Goal: Task Accomplishment & Management: Complete application form

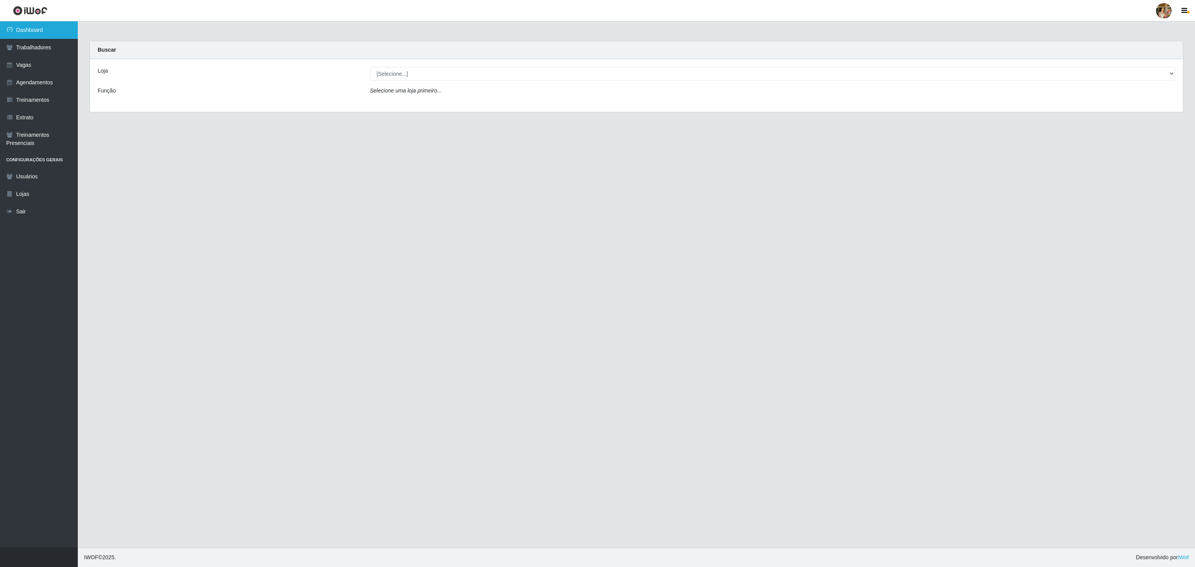
click at [13, 27] on link "Dashboard" at bounding box center [39, 29] width 78 height 17
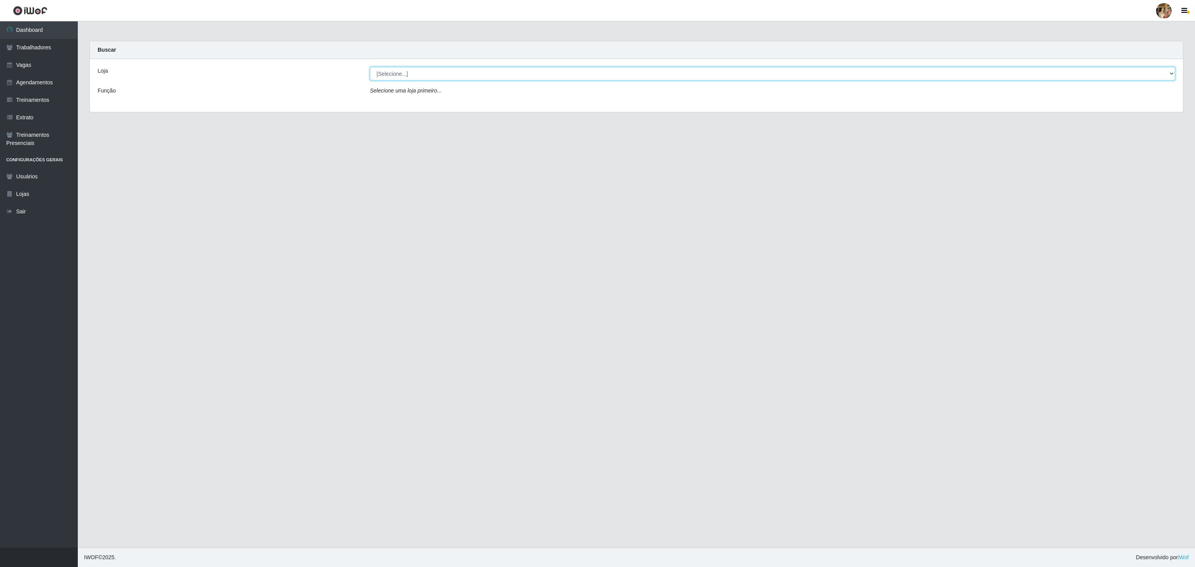
click at [488, 72] on select "[Selecione...] Atacado Vem - [GEOGRAPHIC_DATA] 30 Laranjeiras Velha Atacado Vem…" at bounding box center [772, 74] width 805 height 14
click at [370, 67] on select "[Selecione...] Atacado Vem - [GEOGRAPHIC_DATA] 30 Laranjeiras Velha Atacado Vem…" at bounding box center [772, 74] width 805 height 14
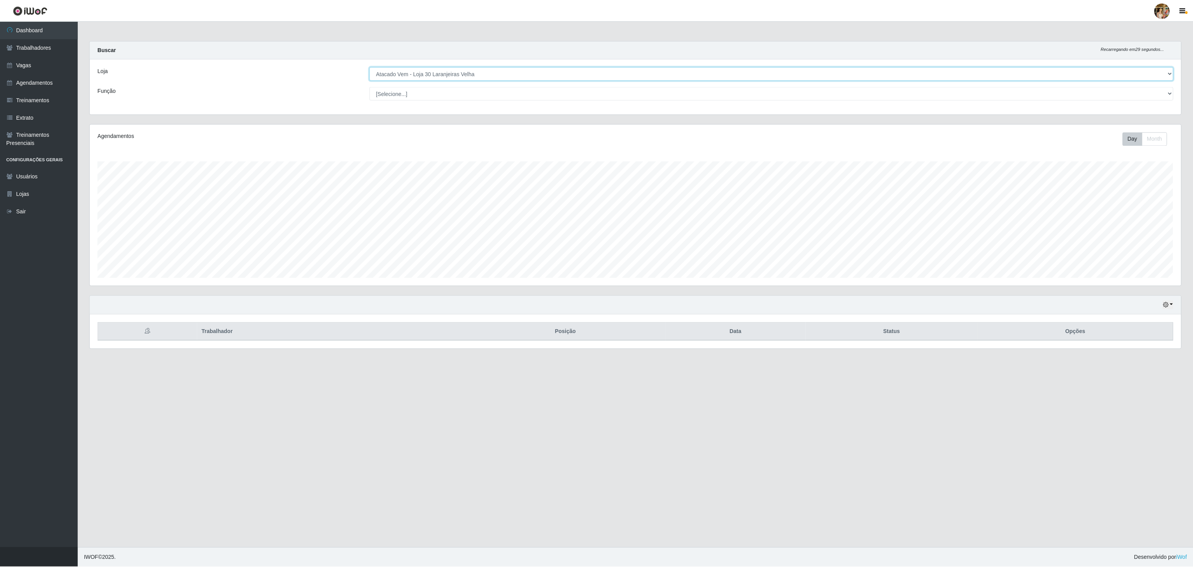
scroll to position [162, 1092]
click at [467, 68] on select "[Selecione...] Atacado Vem - [GEOGRAPHIC_DATA] 30 Laranjeiras Velha Atacado Vem…" at bounding box center [772, 74] width 805 height 14
click at [370, 67] on select "[Selecione...] Atacado Vem - [GEOGRAPHIC_DATA] 30 Laranjeiras Velha Atacado Vem…" at bounding box center [772, 74] width 805 height 14
click at [408, 73] on select "[Selecione...] Atacado Vem - [GEOGRAPHIC_DATA] 30 Laranjeiras Velha Atacado Vem…" at bounding box center [772, 74] width 805 height 14
click at [370, 67] on select "[Selecione...] Atacado Vem - [GEOGRAPHIC_DATA] 30 Laranjeiras Velha Atacado Vem…" at bounding box center [772, 74] width 805 height 14
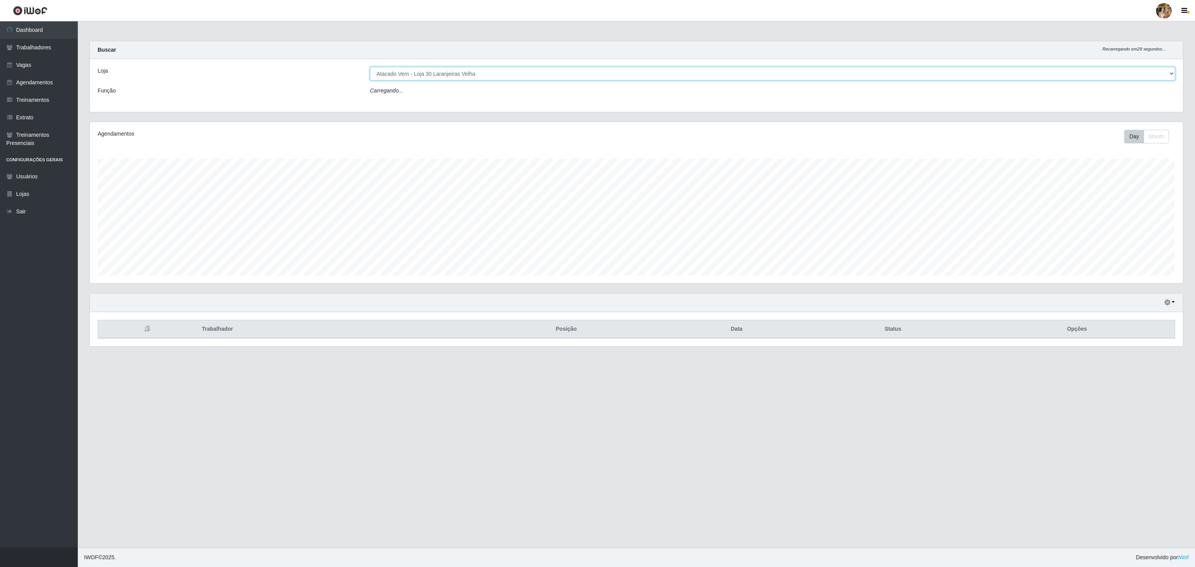
drag, startPoint x: 425, startPoint y: 68, endPoint x: 425, endPoint y: 74, distance: 6.3
click at [425, 68] on select "[Selecione...] Atacado Vem - [GEOGRAPHIC_DATA] 30 Laranjeiras Velha Atacado Vem…" at bounding box center [772, 74] width 805 height 14
click at [370, 67] on select "[Selecione...] Atacado Vem - [GEOGRAPHIC_DATA] 30 Laranjeiras Velha Atacado Vem…" at bounding box center [772, 74] width 805 height 14
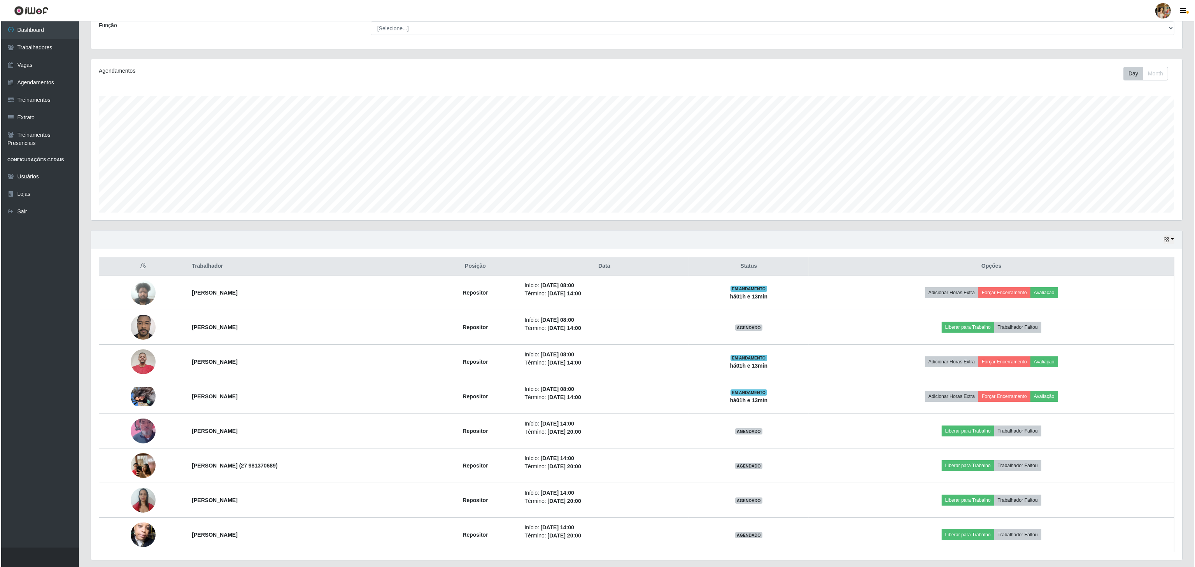
scroll to position [0, 0]
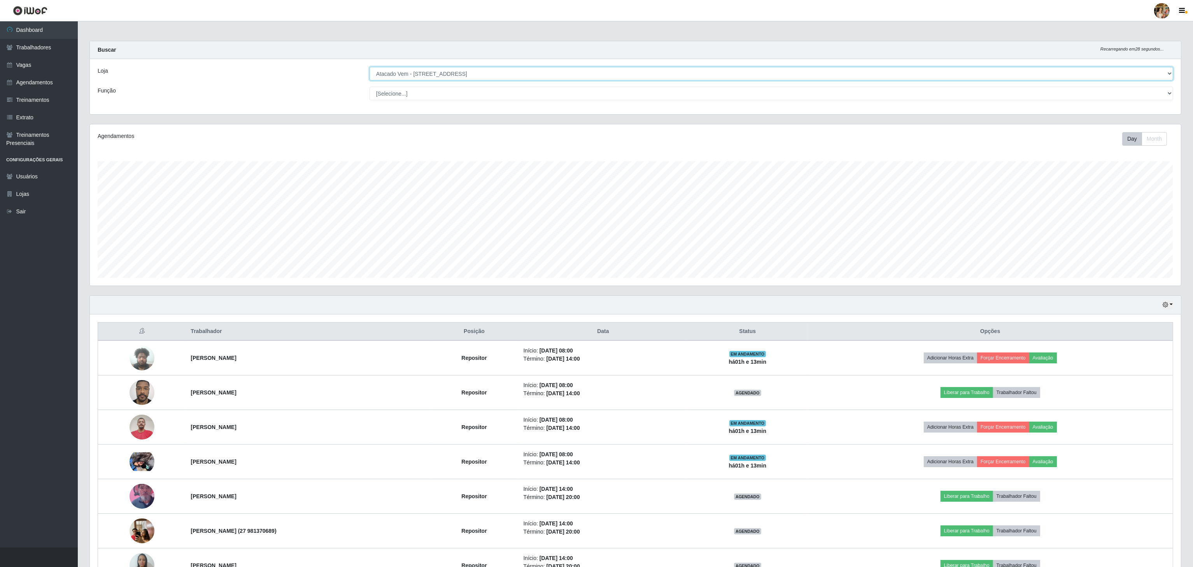
click at [479, 76] on select "[Selecione...] Atacado Vem - [GEOGRAPHIC_DATA] 30 Laranjeiras Velha Atacado Vem…" at bounding box center [770, 74] width 803 height 14
click at [370, 67] on select "[Selecione...] Atacado Vem - [GEOGRAPHIC_DATA] 30 Laranjeiras Velha Atacado Vem…" at bounding box center [770, 74] width 803 height 14
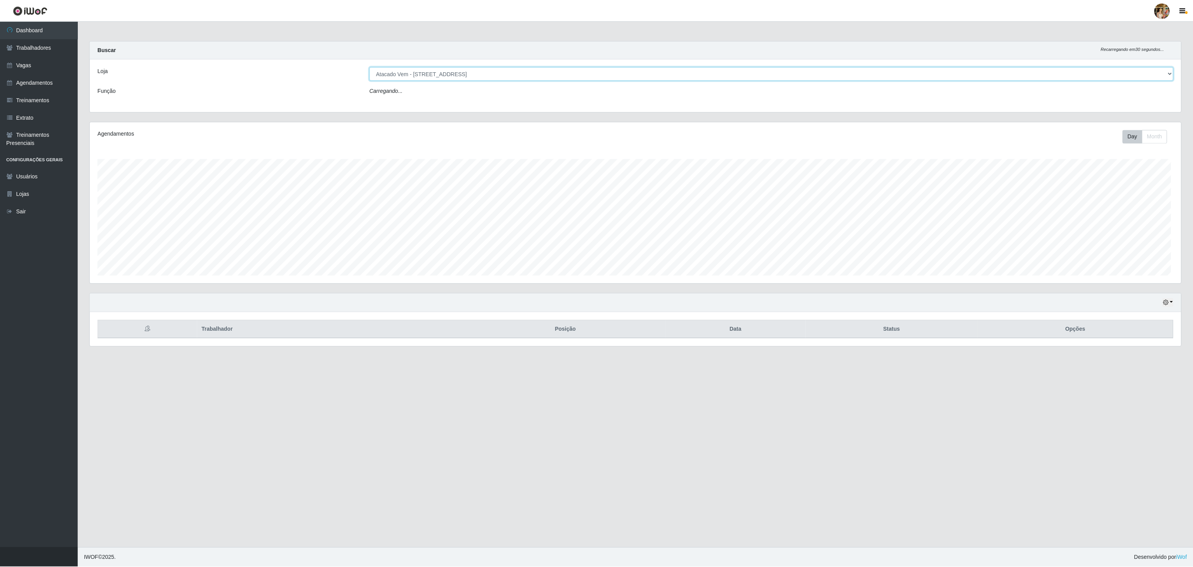
scroll to position [162, 1092]
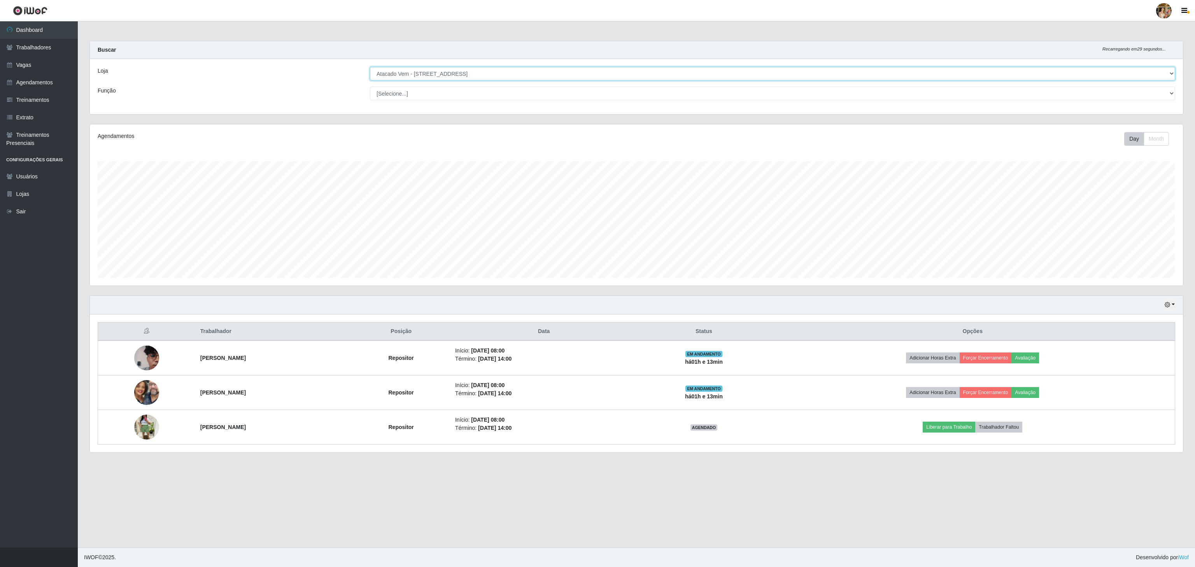
click at [479, 72] on select "[Selecione...] Atacado Vem - [GEOGRAPHIC_DATA] 30 Laranjeiras Velha Atacado Vem…" at bounding box center [772, 74] width 805 height 14
click at [370, 67] on select "[Selecione...] Atacado Vem - [GEOGRAPHIC_DATA] 30 Laranjeiras Velha Atacado Vem…" at bounding box center [772, 74] width 805 height 14
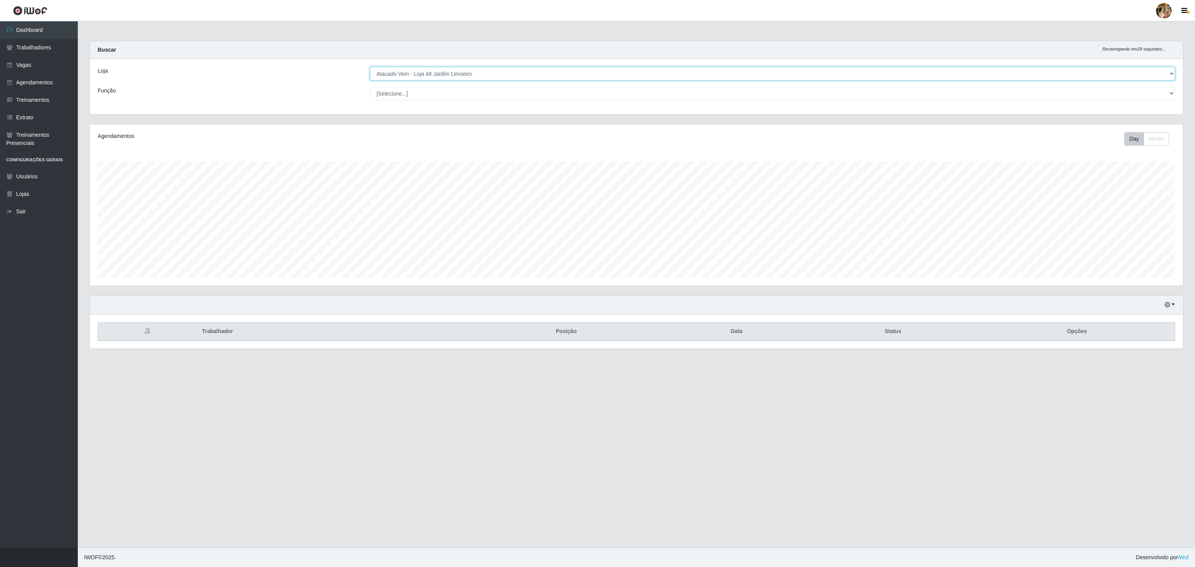
click at [496, 76] on select "[Selecione...] Atacado Vem - [GEOGRAPHIC_DATA] 30 Laranjeiras Velha Atacado Vem…" at bounding box center [772, 74] width 805 height 14
click at [370, 67] on select "[Selecione...] Atacado Vem - [GEOGRAPHIC_DATA] 30 Laranjeiras Velha Atacado Vem…" at bounding box center [772, 74] width 805 height 14
drag, startPoint x: 478, startPoint y: 68, endPoint x: 478, endPoint y: 72, distance: 4.0
click at [478, 68] on select "[Selecione...] Atacado Vem - [GEOGRAPHIC_DATA] 30 Laranjeiras Velha Atacado Vem…" at bounding box center [772, 74] width 805 height 14
click at [370, 67] on select "[Selecione...] Atacado Vem - [GEOGRAPHIC_DATA] 30 Laranjeiras Velha Atacado Vem…" at bounding box center [772, 74] width 805 height 14
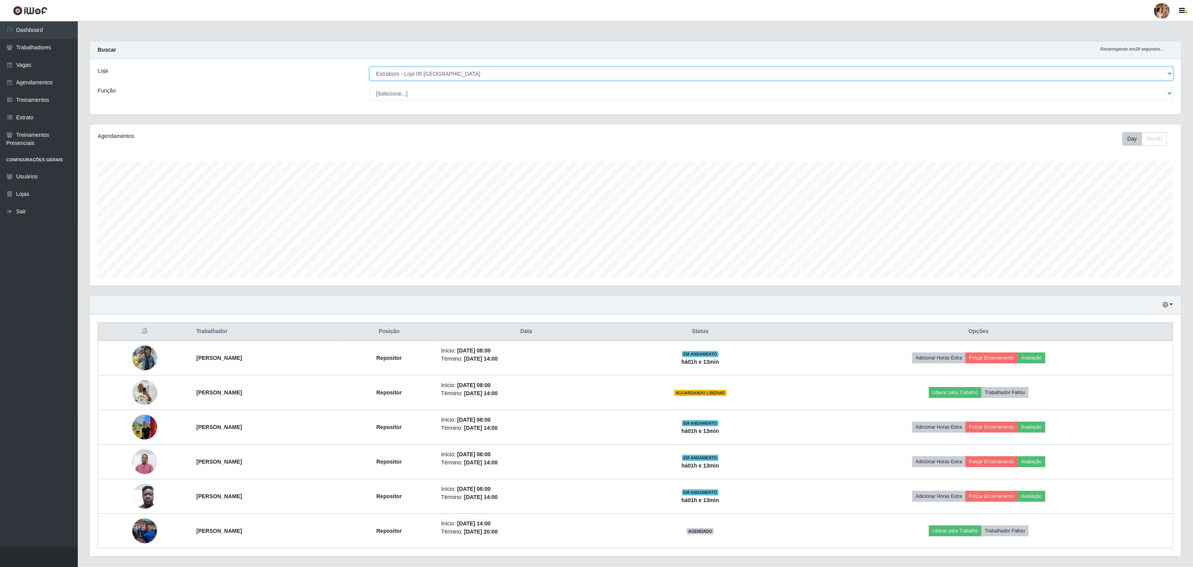
scroll to position [22, 0]
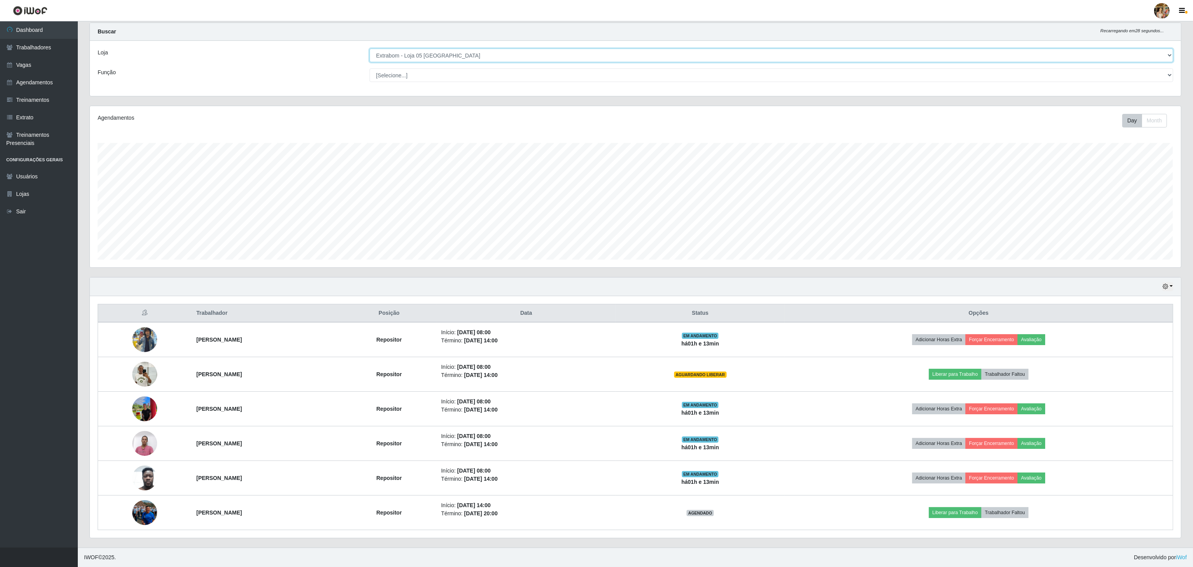
click at [460, 51] on select "[Selecione...] Atacado Vem - [GEOGRAPHIC_DATA] 30 Laranjeiras Velha Atacado Vem…" at bounding box center [770, 56] width 803 height 14
click at [370, 62] on select "[Selecione...] Atacado Vem - [GEOGRAPHIC_DATA] 30 Laranjeiras Velha Atacado Vem…" at bounding box center [770, 56] width 803 height 14
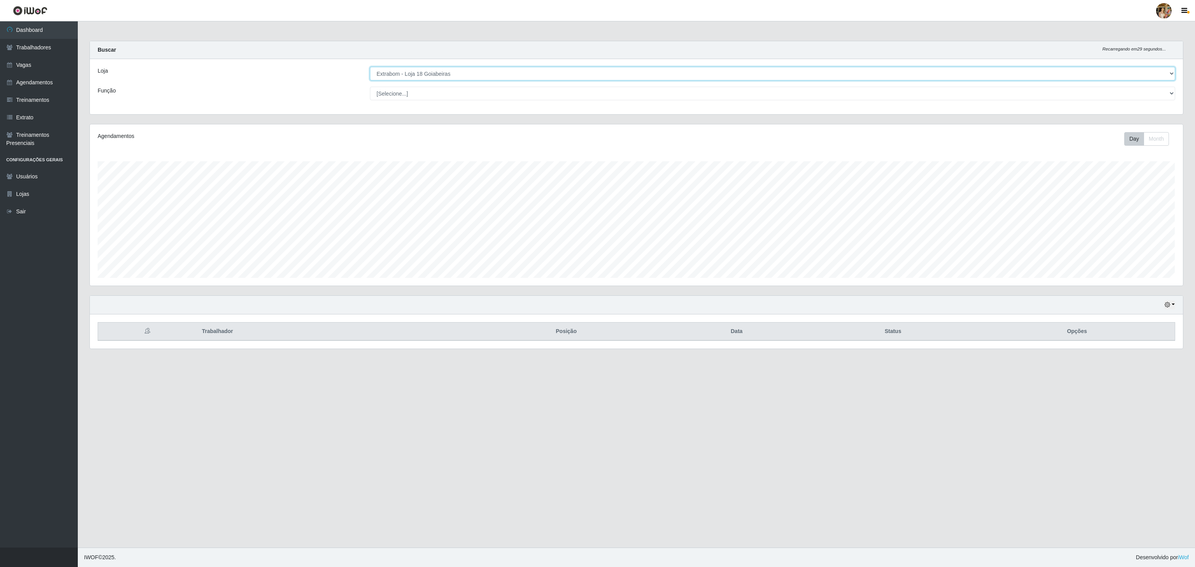
click at [471, 75] on select "[Selecione...] Atacado Vem - [GEOGRAPHIC_DATA] 30 Laranjeiras Velha Atacado Vem…" at bounding box center [772, 74] width 805 height 14
click at [370, 67] on select "[Selecione...] Atacado Vem - [GEOGRAPHIC_DATA] 30 Laranjeiras Velha Atacado Vem…" at bounding box center [772, 74] width 805 height 14
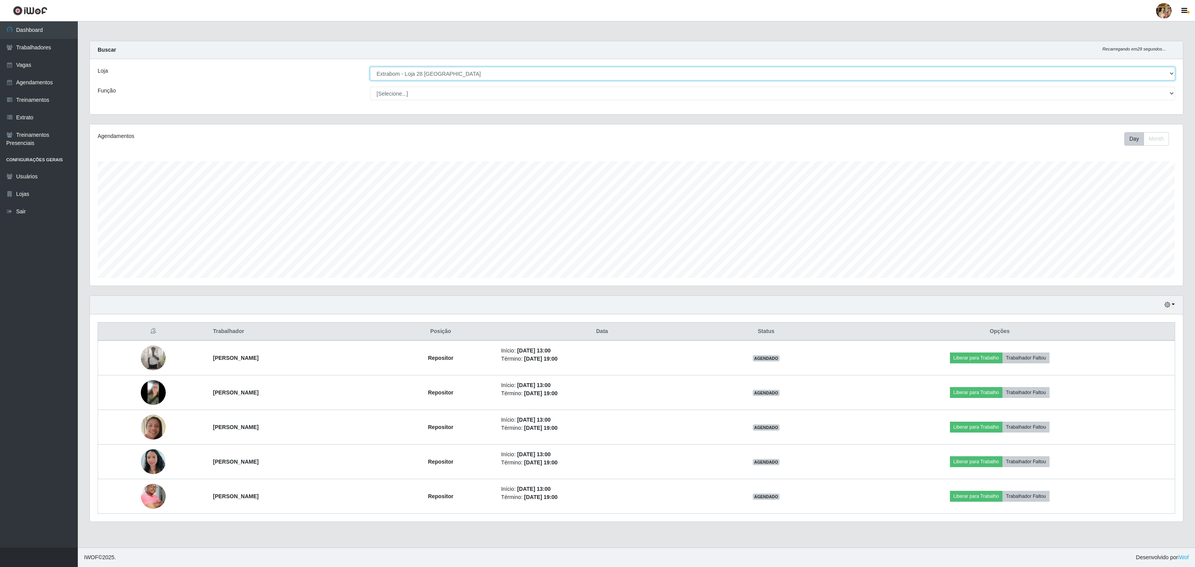
click at [472, 78] on select "[Selecione...] Atacado Vem - [GEOGRAPHIC_DATA] 30 Laranjeiras Velha Atacado Vem…" at bounding box center [772, 74] width 805 height 14
select select "470"
click at [370, 67] on select "[Selecione...] Atacado Vem - [GEOGRAPHIC_DATA] 30 Laranjeiras Velha Atacado Vem…" at bounding box center [772, 74] width 805 height 14
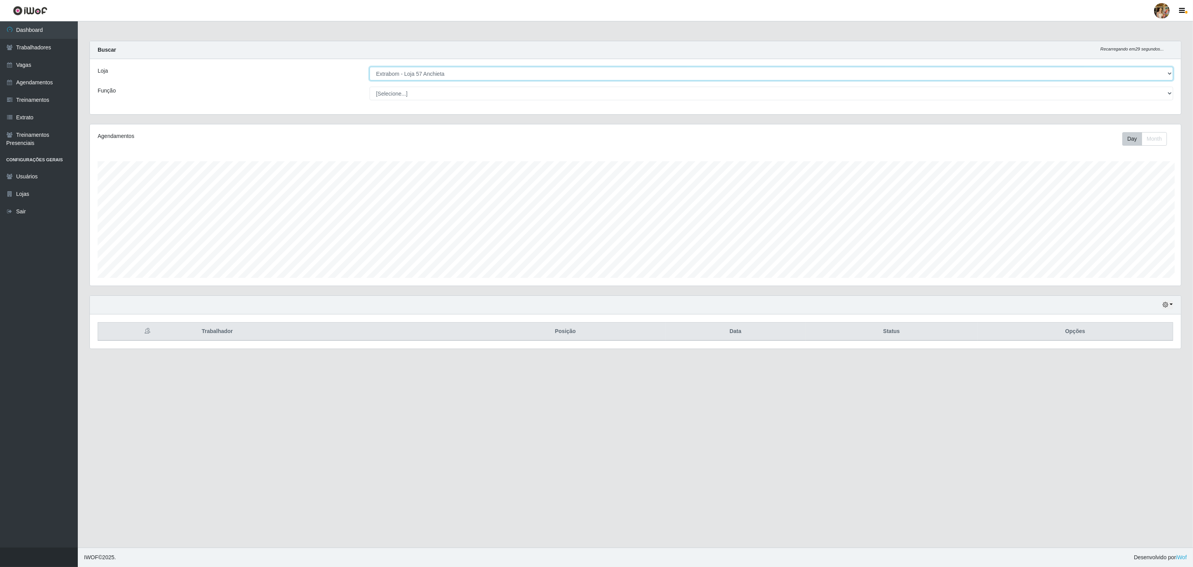
scroll to position [388715, 387786]
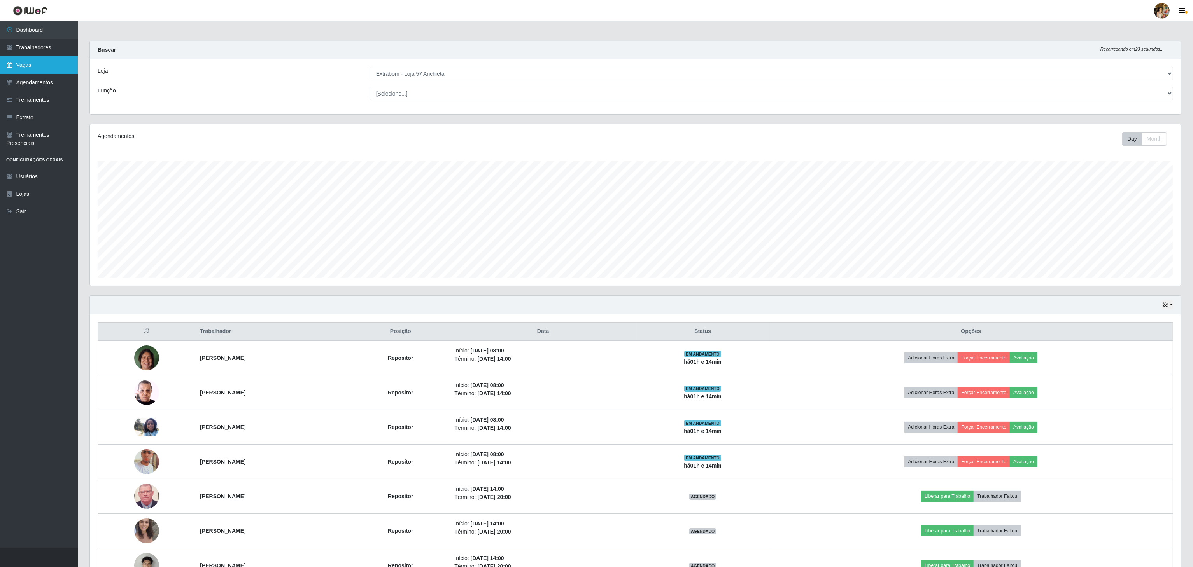
click at [44, 61] on link "Vagas" at bounding box center [39, 64] width 78 height 17
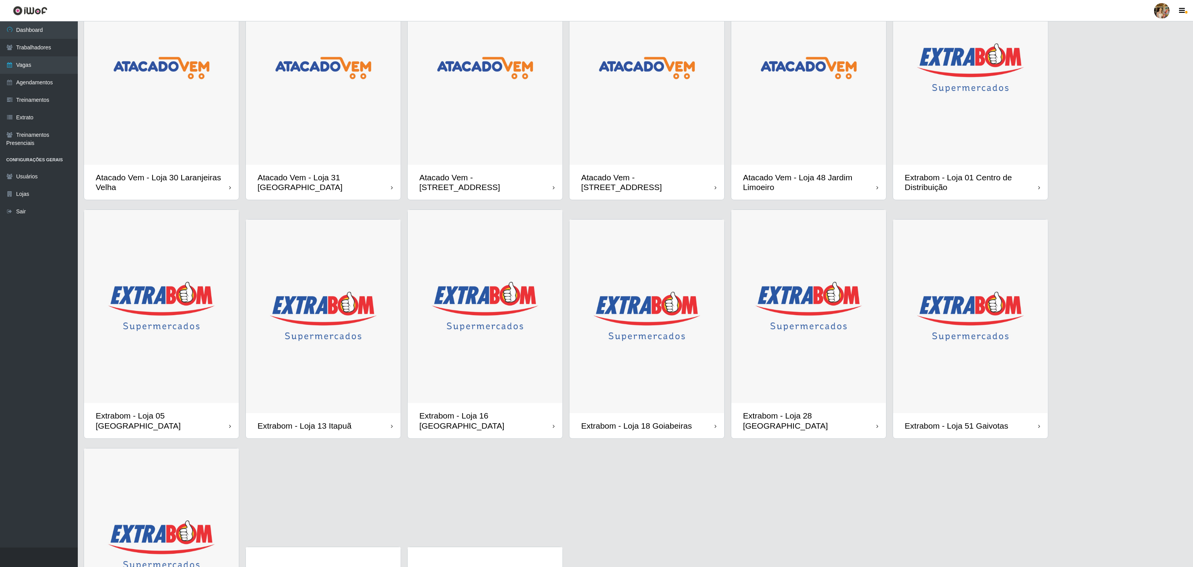
scroll to position [156, 0]
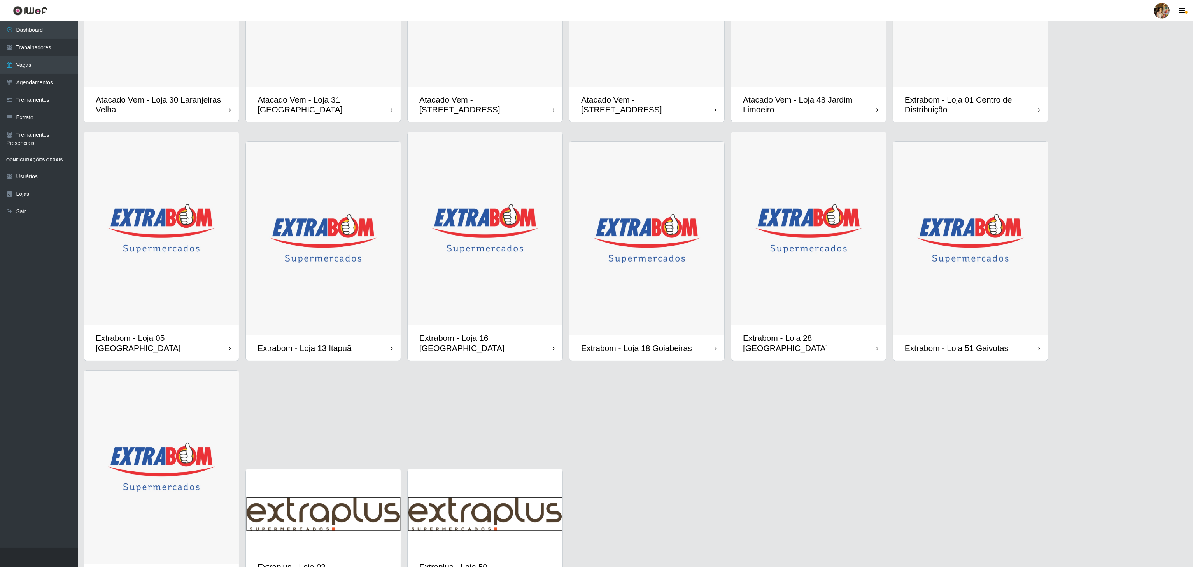
click at [616, 201] on img at bounding box center [646, 239] width 155 height 194
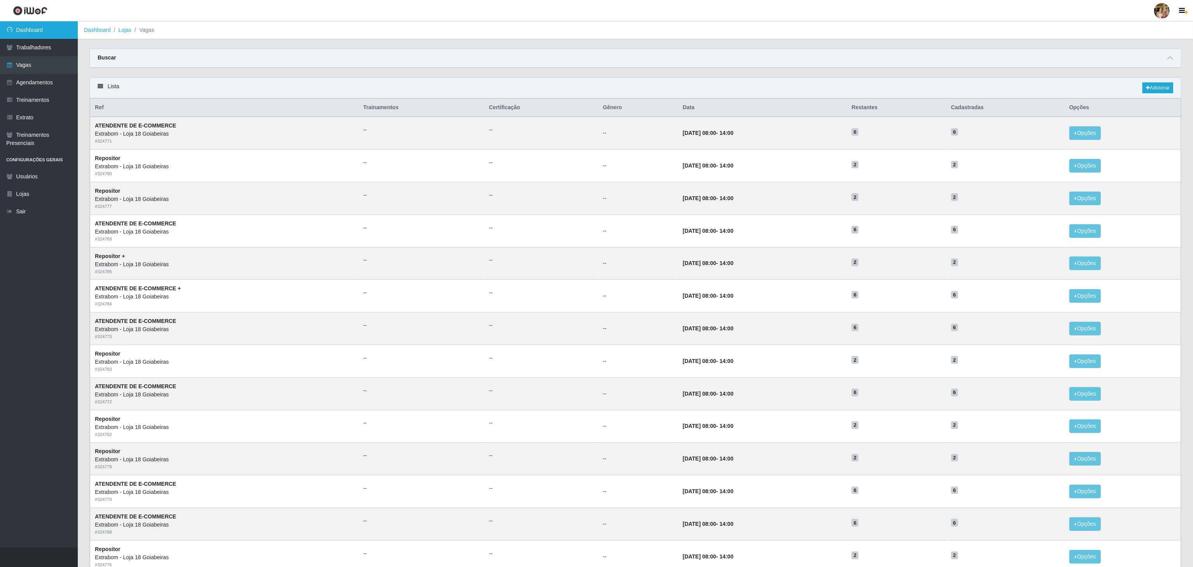
click at [30, 23] on link "Dashboard" at bounding box center [39, 29] width 78 height 17
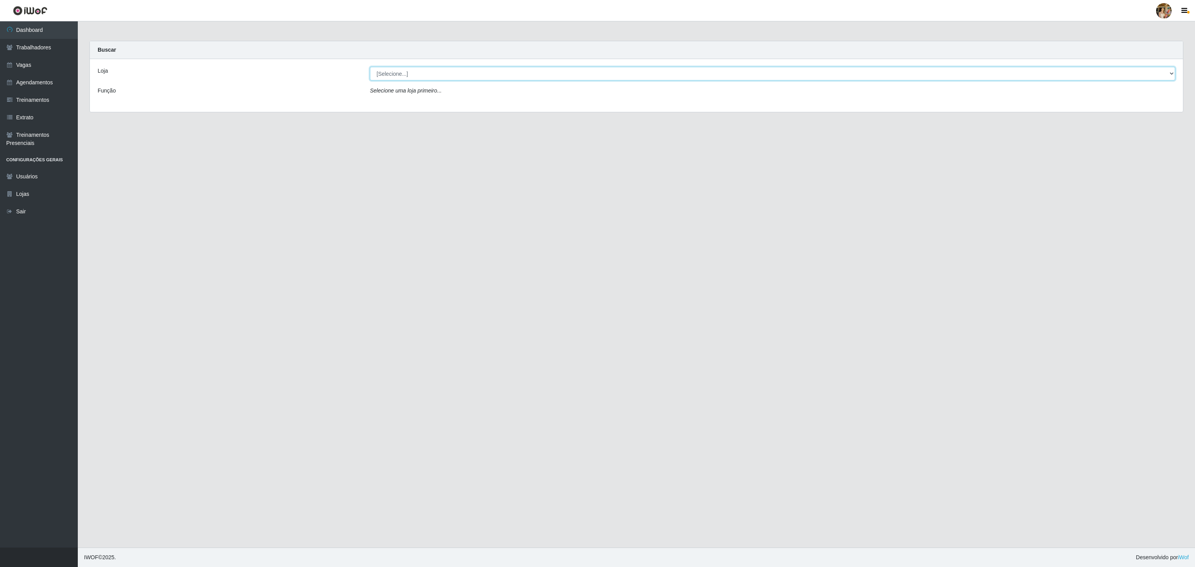
click at [456, 75] on select "[Selecione...] Atacado Vem - [GEOGRAPHIC_DATA] 30 Laranjeiras Velha Atacado Vem…" at bounding box center [772, 74] width 805 height 14
select select "495"
click at [370, 67] on select "[Selecione...] Atacado Vem - [GEOGRAPHIC_DATA] 30 Laranjeiras Velha Atacado Vem…" at bounding box center [772, 74] width 805 height 14
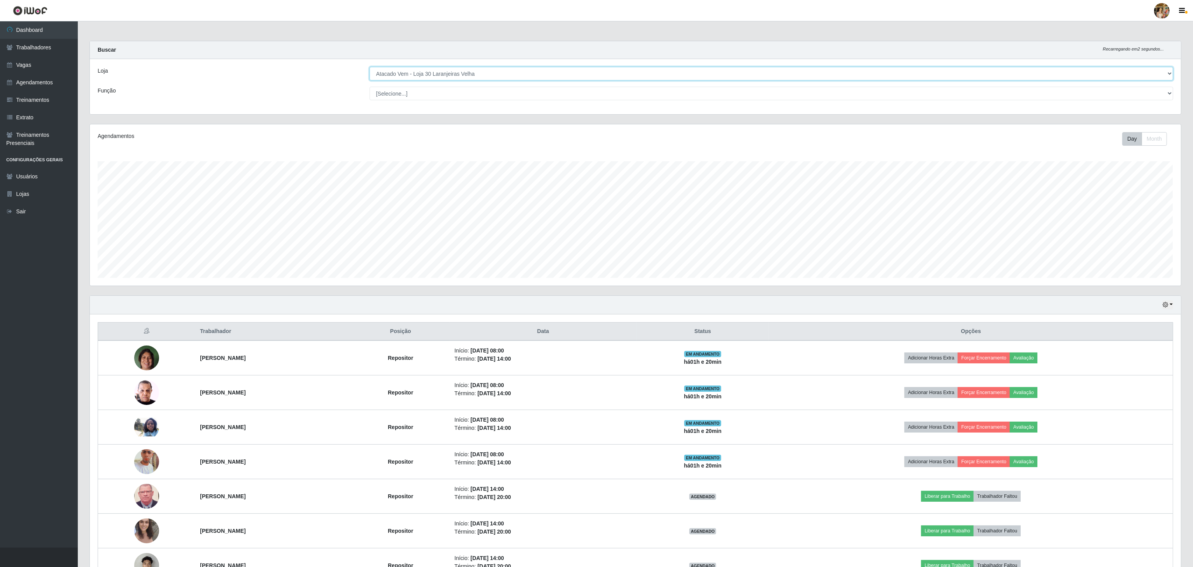
scroll to position [388715, 387786]
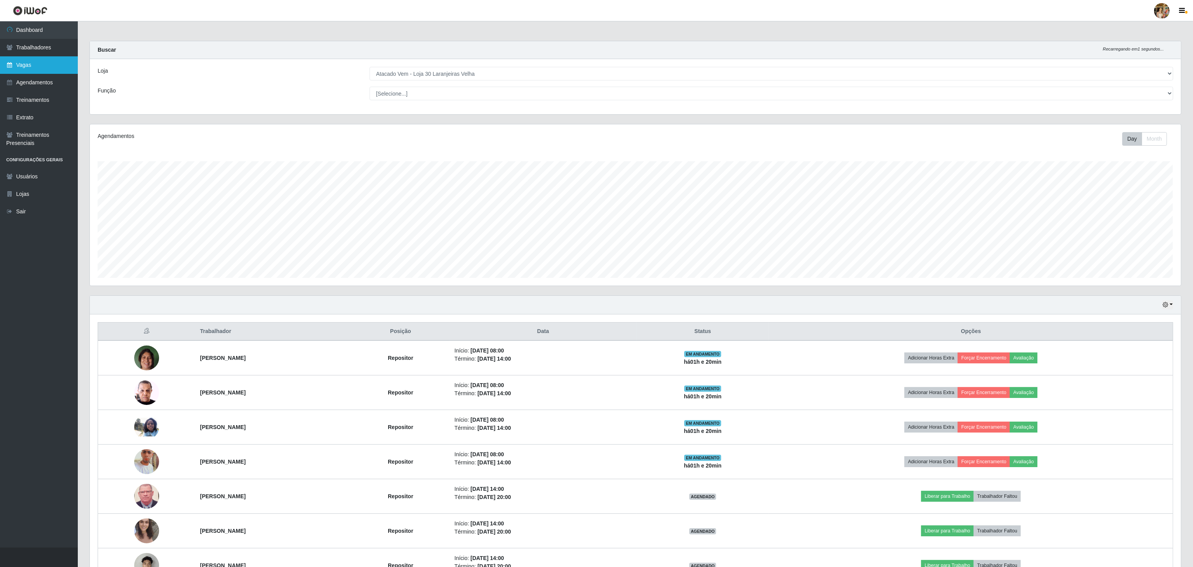
click at [34, 63] on link "Vagas" at bounding box center [39, 64] width 78 height 17
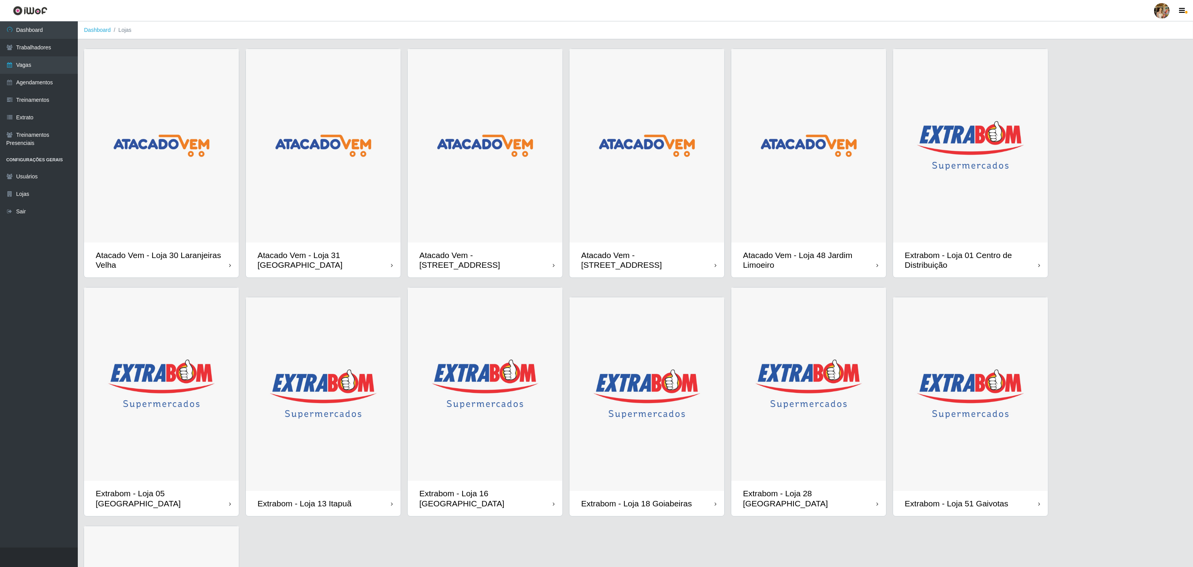
click at [682, 201] on img at bounding box center [646, 146] width 155 height 194
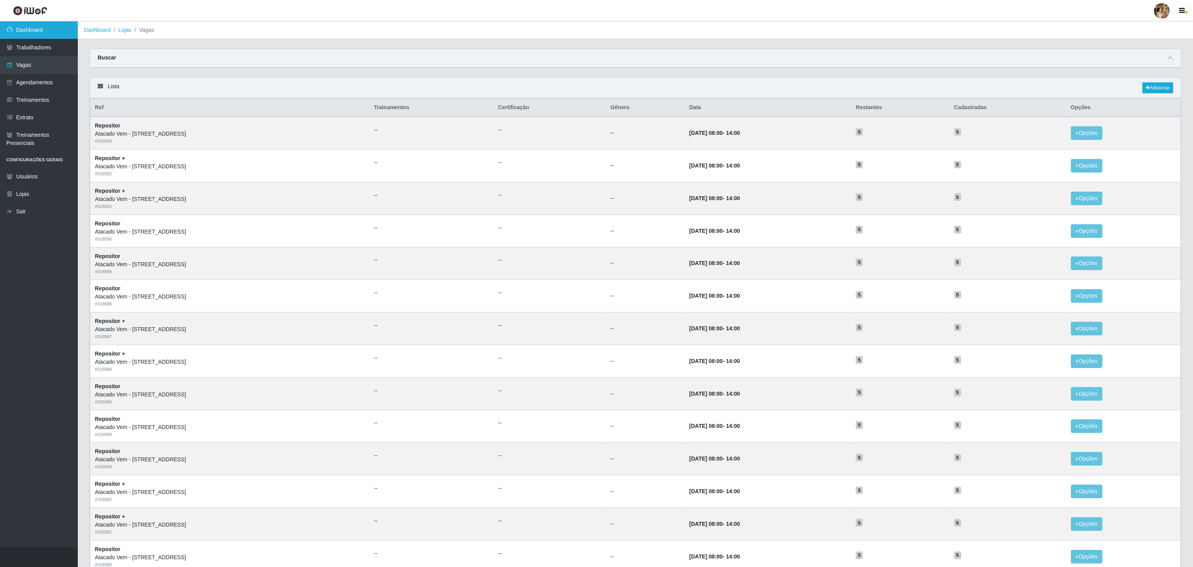
click at [25, 32] on link "Dashboard" at bounding box center [39, 29] width 78 height 17
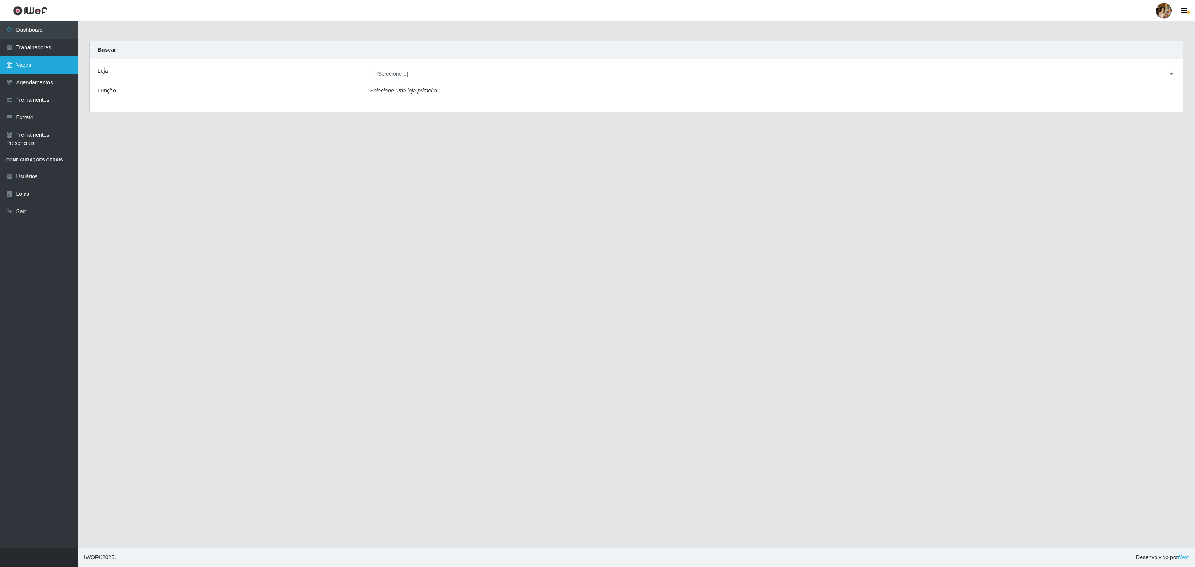
click at [44, 70] on link "Vagas" at bounding box center [39, 64] width 78 height 17
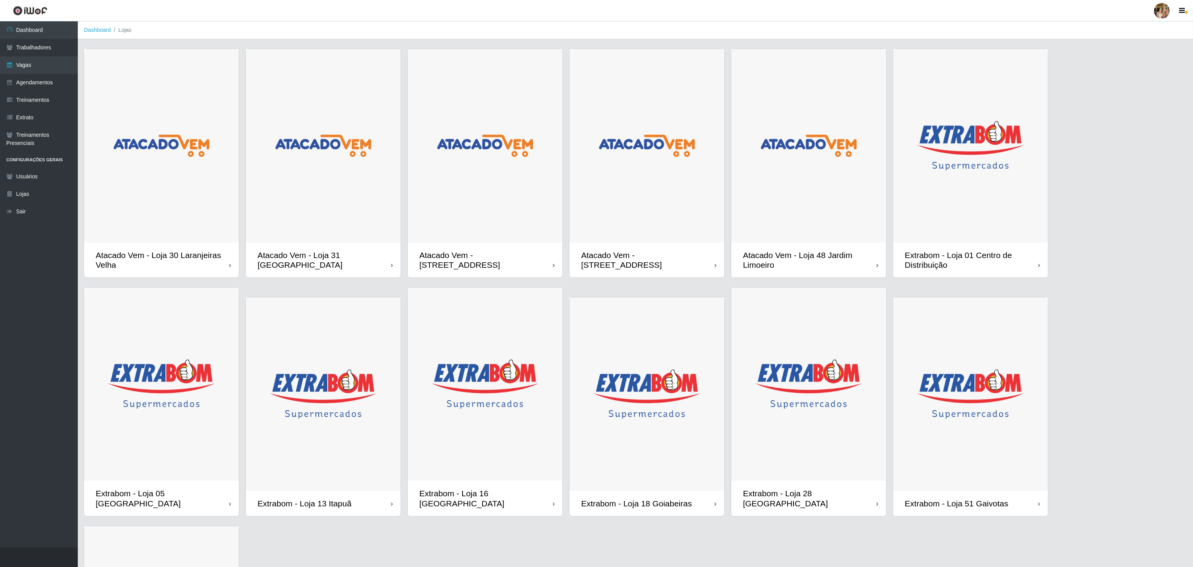
click at [970, 224] on img at bounding box center [970, 146] width 155 height 194
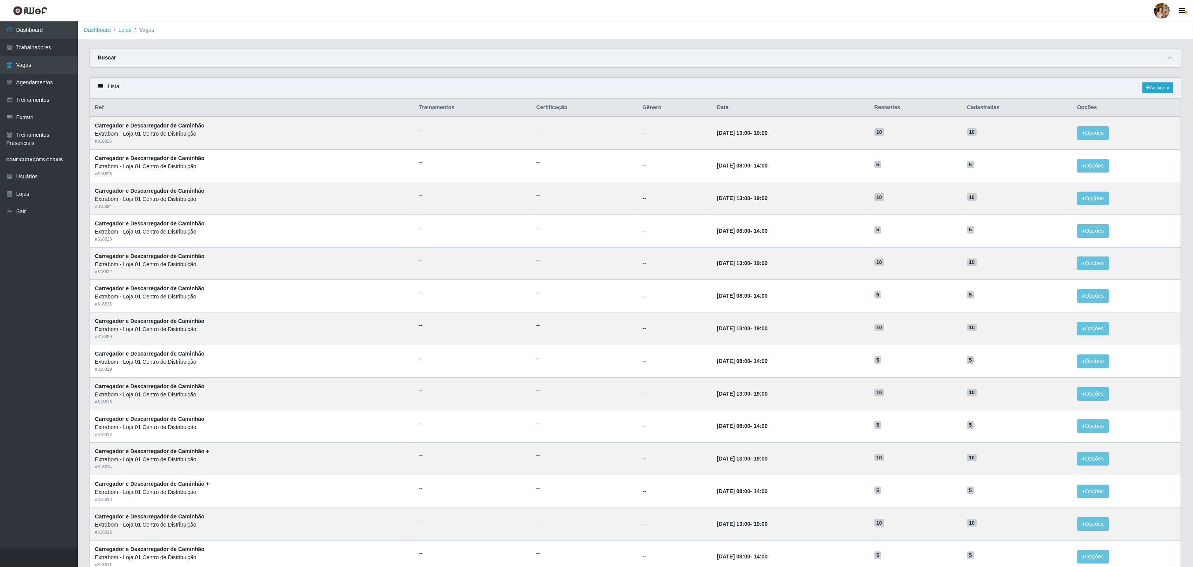
click at [777, 55] on div "Buscar" at bounding box center [635, 58] width 1091 height 19
click at [1142, 83] on div "Lista Adicionar" at bounding box center [635, 88] width 1091 height 21
click at [1146, 89] on icon at bounding box center [1148, 88] width 4 height 5
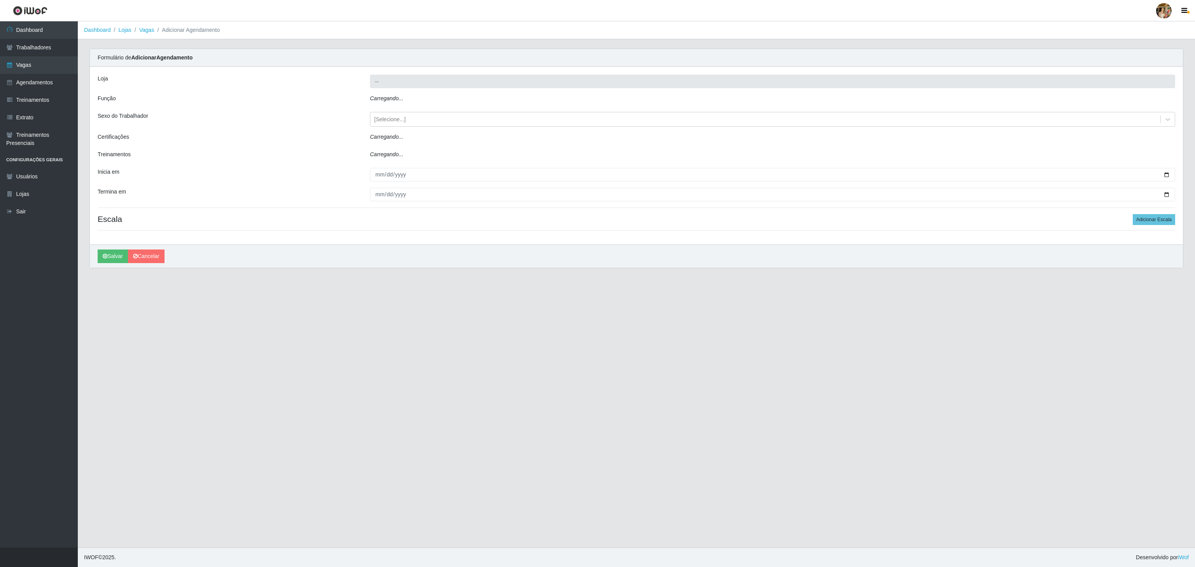
type input "Extrabom - Loja 01 Centro de Distribuição"
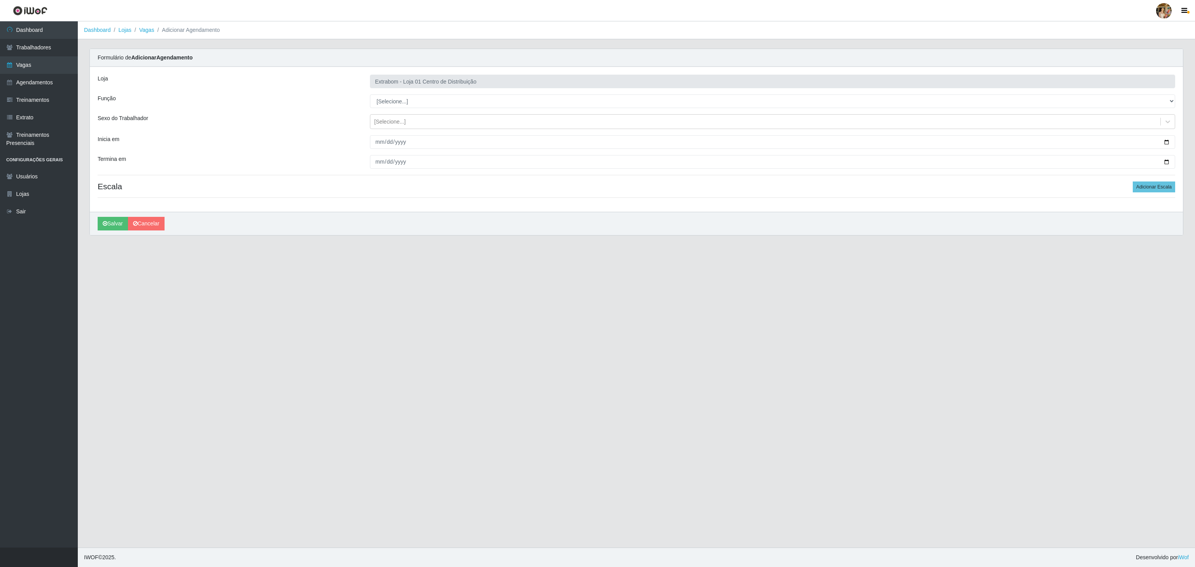
click at [763, 329] on main "Dashboard Lojas Vagas Adicionar Agendamento Carregando... Formulário de Adicion…" at bounding box center [636, 284] width 1117 height 527
click at [410, 106] on select "[Selecione...] Carregador e Descarregador de Caminhão Carregador e Descarregado…" at bounding box center [772, 101] width 805 height 14
select select "11"
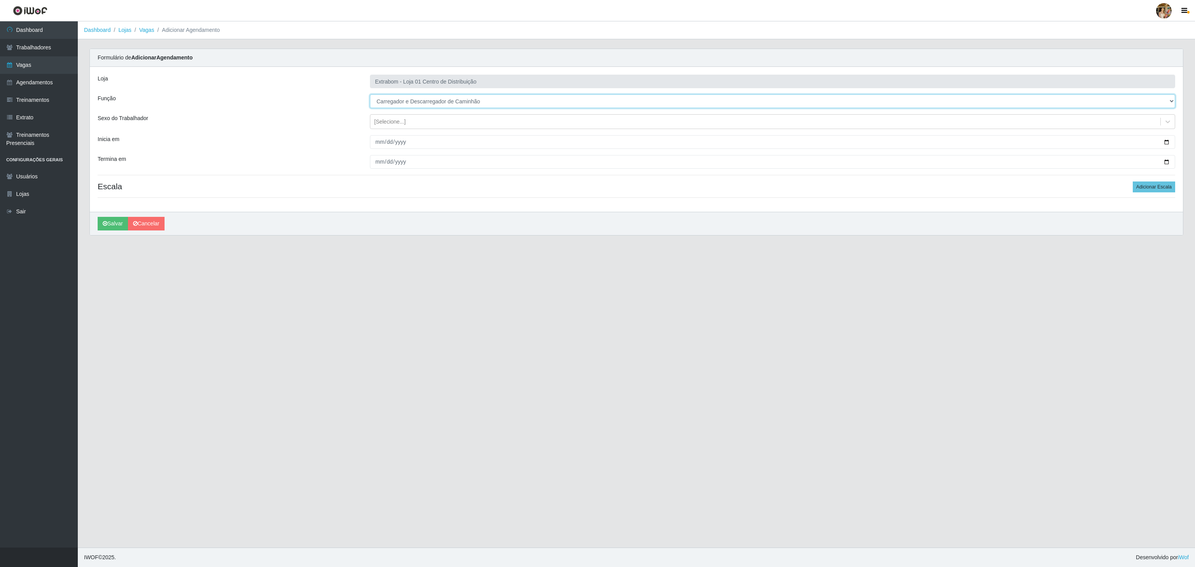
click at [370, 95] on select "[Selecione...] Carregador e Descarregador de Caminhão Carregador e Descarregado…" at bounding box center [772, 101] width 805 height 14
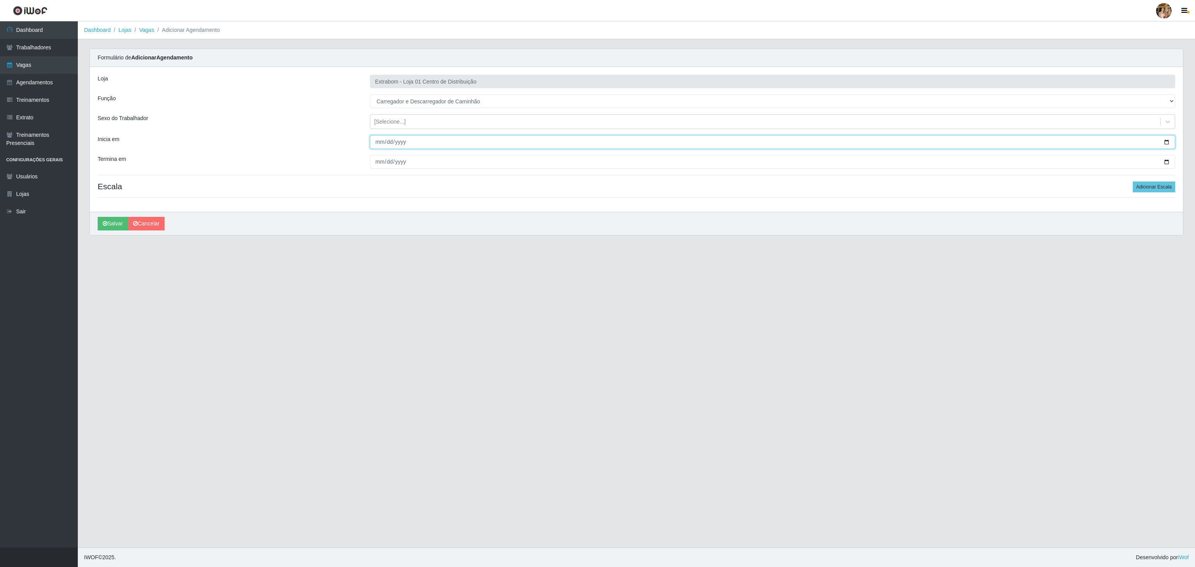
click at [397, 149] on input "Inicia em" at bounding box center [772, 142] width 805 height 14
type input "[DATE]"
click at [378, 166] on input "Termina em" at bounding box center [772, 162] width 805 height 14
type input "[DATE]"
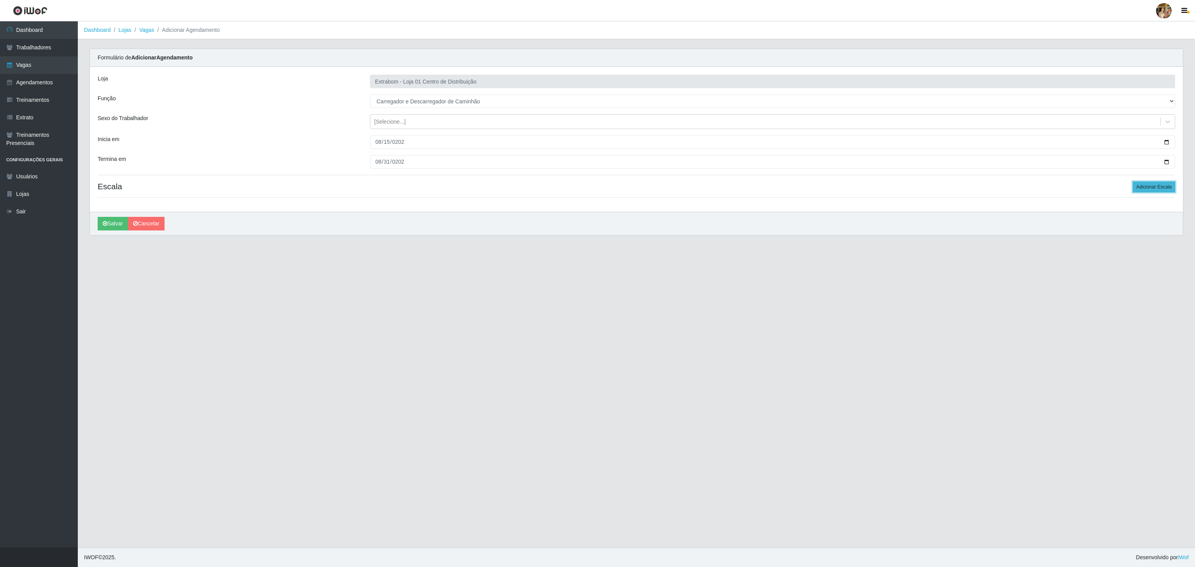
click at [1143, 191] on button "Adicionar Escala" at bounding box center [1153, 187] width 42 height 11
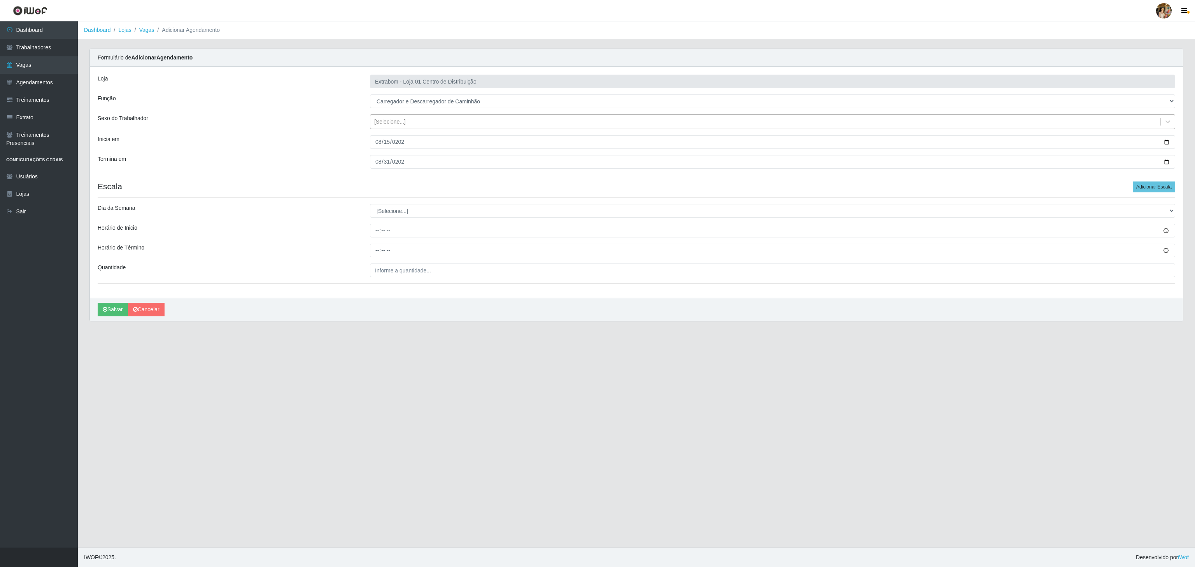
click at [434, 120] on div "[Selecione...]" at bounding box center [765, 121] width 790 height 13
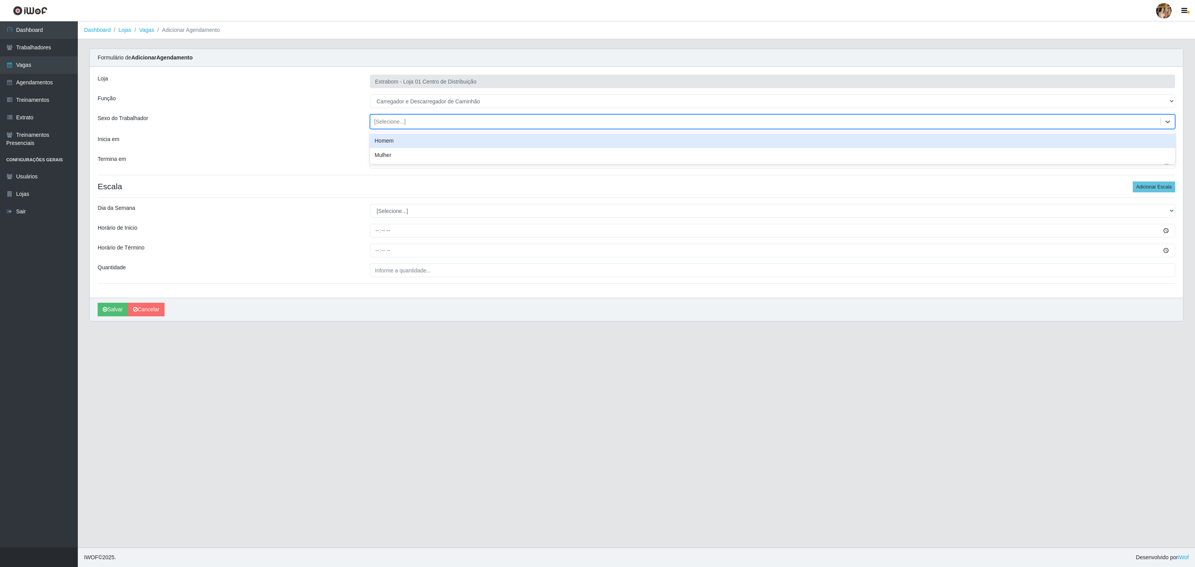
click at [423, 144] on div "Homem" at bounding box center [772, 141] width 805 height 14
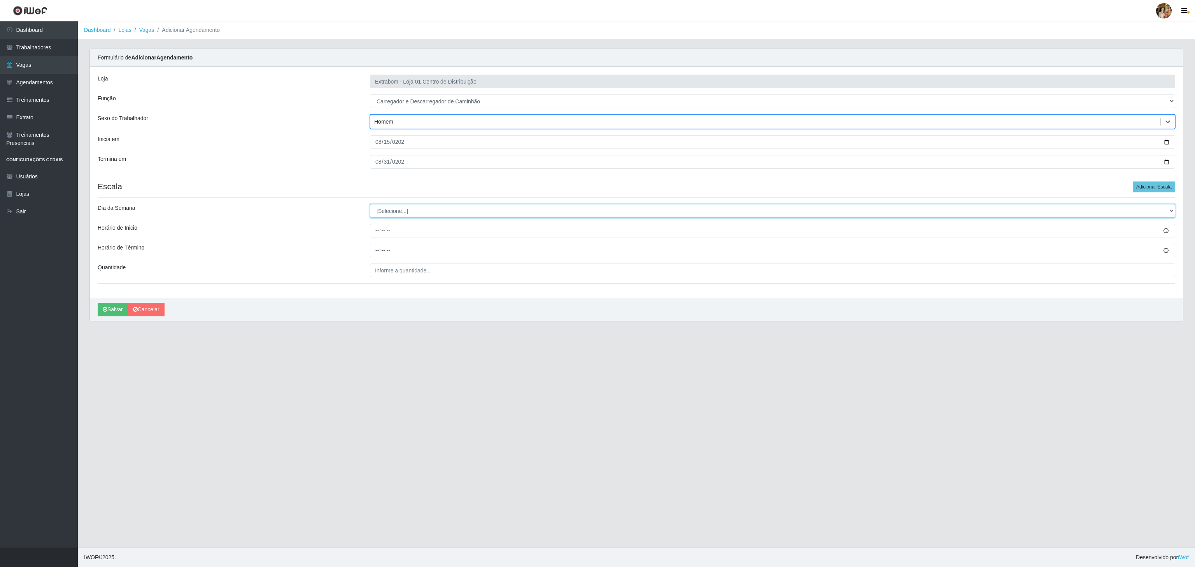
click at [404, 212] on select "[Selecione...] Segunda Terça Quarta Quinta Sexta Sábado Domingo" at bounding box center [772, 211] width 805 height 14
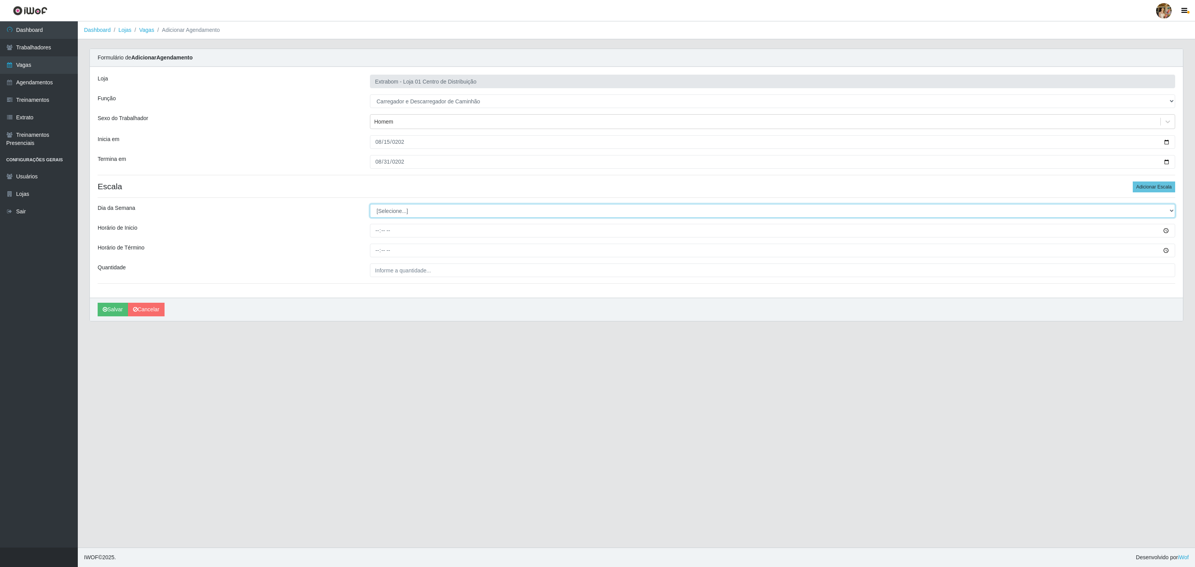
select select "5"
click at [370, 206] on select "[Selecione...] Segunda Terça Quarta Quinta Sexta Sábado Domingo" at bounding box center [772, 211] width 805 height 14
click at [374, 234] on input "Horário de Inicio" at bounding box center [772, 231] width 805 height 14
type input "08:00"
click at [378, 253] on input "Horário de Término" at bounding box center [772, 251] width 805 height 14
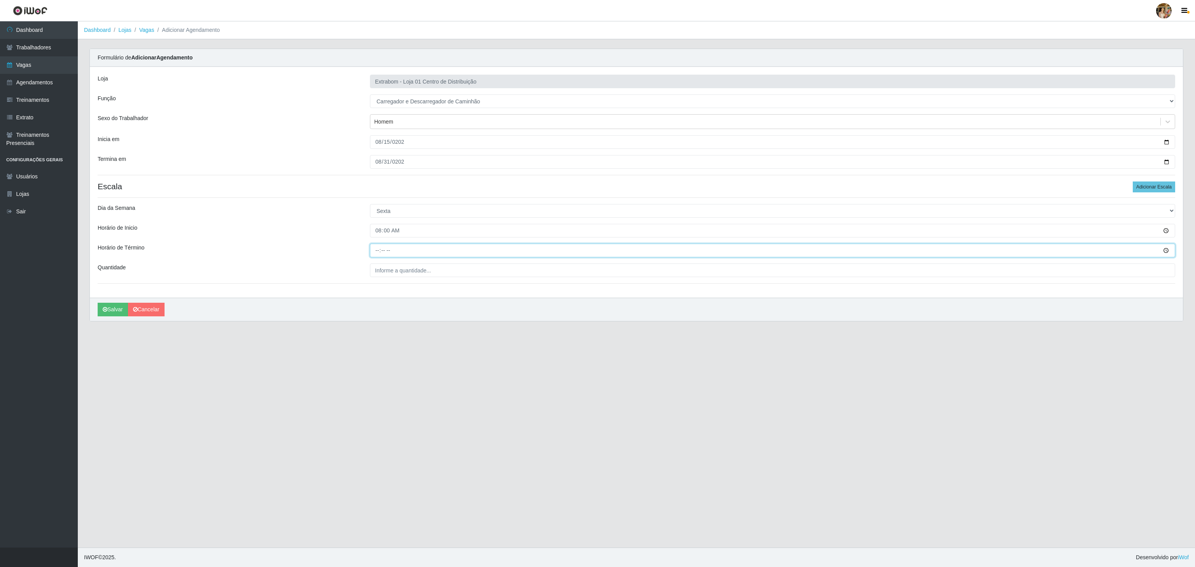
type input "14:00"
click at [390, 272] on input "___" at bounding box center [772, 271] width 805 height 14
type input "5__"
drag, startPoint x: 1149, startPoint y: 189, endPoint x: 1137, endPoint y: 188, distance: 12.1
click at [1149, 188] on button "Adicionar Escala" at bounding box center [1153, 187] width 42 height 11
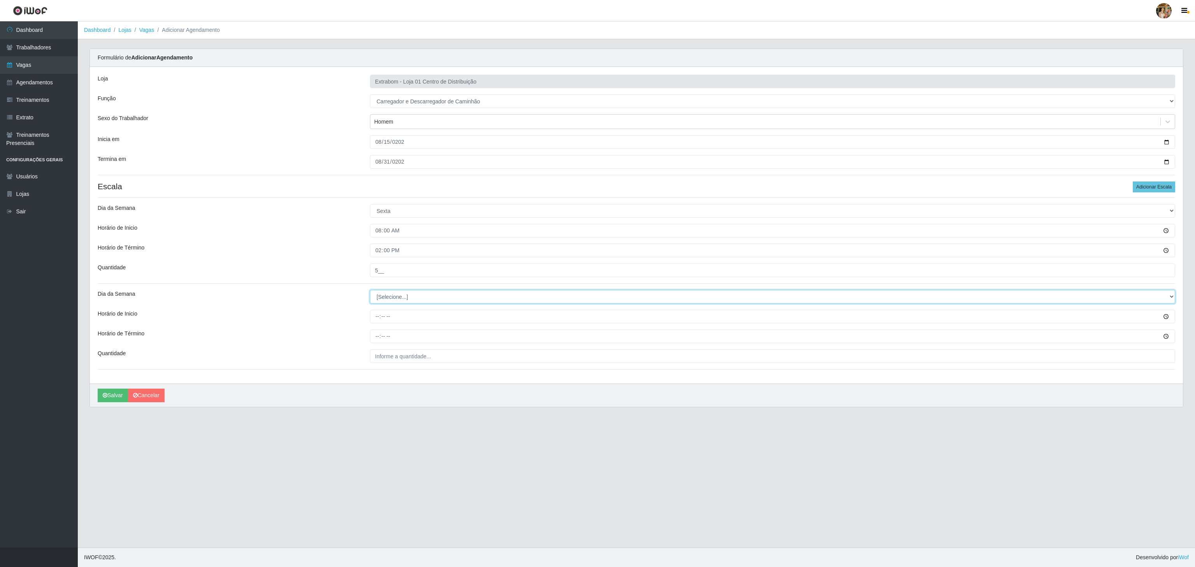
click at [425, 297] on select "[Selecione...] Segunda Terça Quarta Quinta Sexta Sábado Domingo" at bounding box center [772, 297] width 805 height 14
select select "5"
click at [370, 292] on select "[Selecione...] Segunda Terça Quarta Quinta Sexta Sábado Domingo" at bounding box center [772, 297] width 805 height 14
click at [381, 314] on input "Horário de Inicio" at bounding box center [772, 317] width 805 height 14
click at [373, 322] on input "Horário de Inicio" at bounding box center [772, 317] width 805 height 14
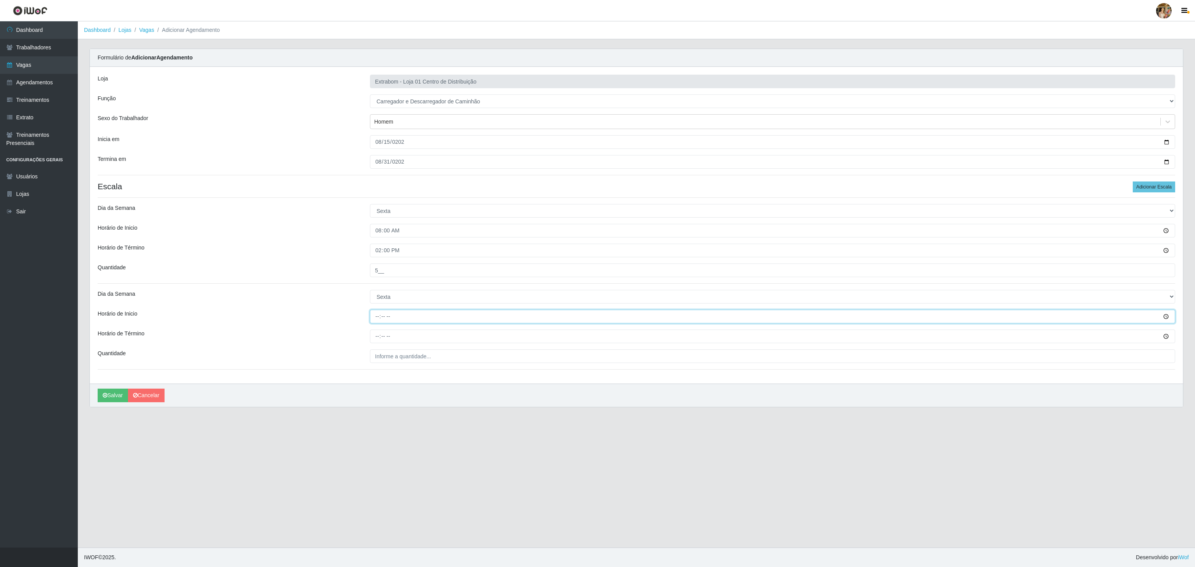
click at [373, 319] on input "Horário de Inicio" at bounding box center [772, 317] width 805 height 14
click at [376, 319] on input "Horário de Inicio" at bounding box center [772, 317] width 805 height 14
type input "13:00"
click at [374, 334] on input "Horário de Término" at bounding box center [772, 337] width 805 height 14
type input "19:00"
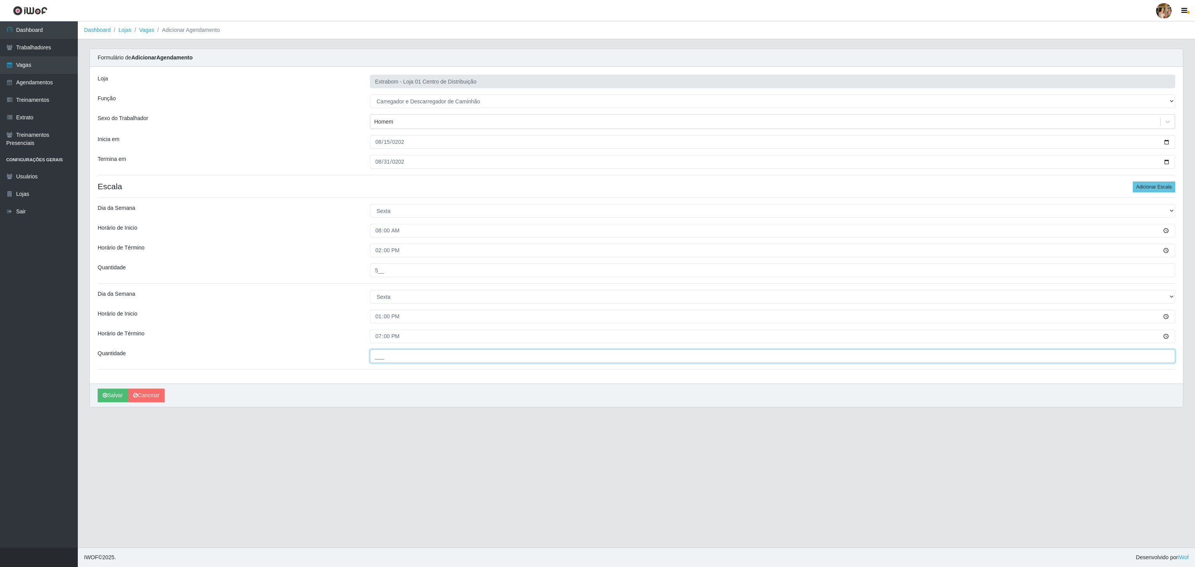
click at [396, 362] on input "___" at bounding box center [772, 357] width 805 height 14
type input "10_"
click at [119, 402] on button "Salvar" at bounding box center [113, 396] width 30 height 14
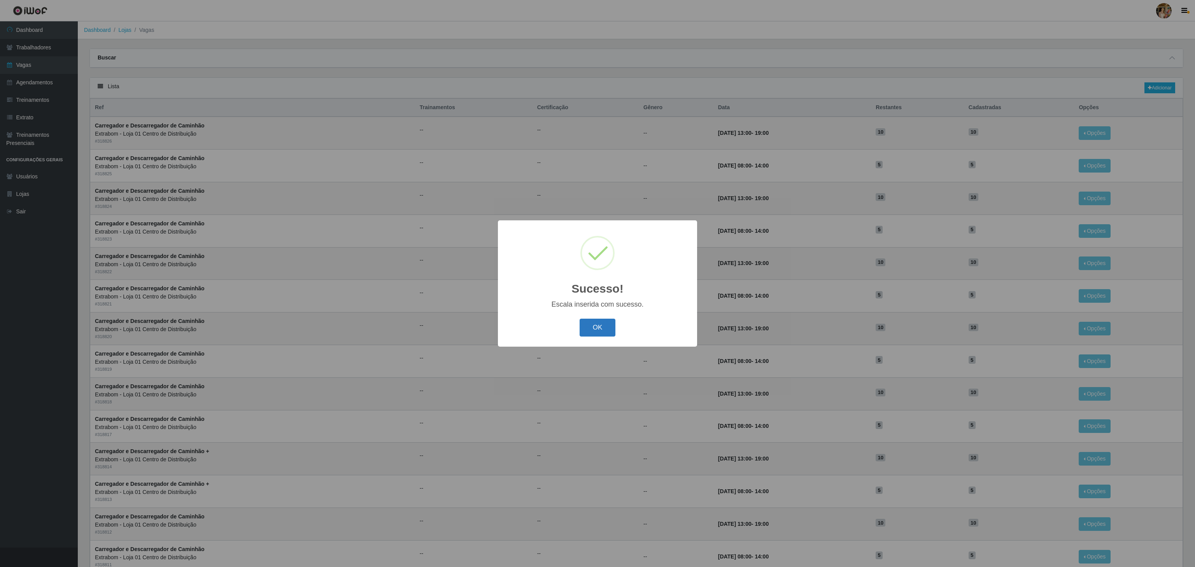
click at [594, 330] on button "OK" at bounding box center [597, 328] width 36 height 18
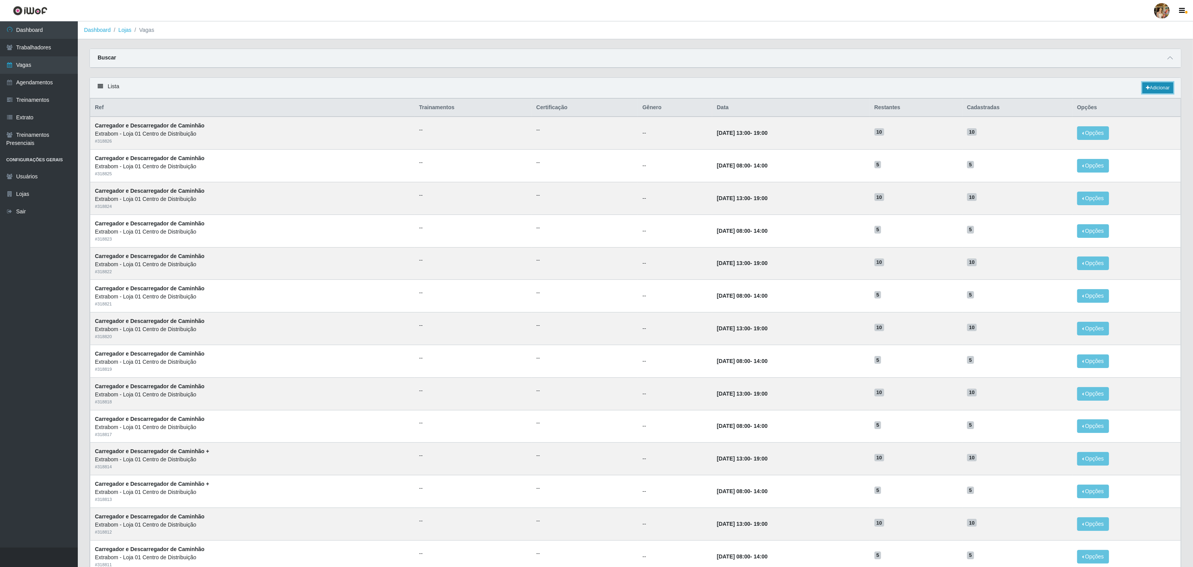
click at [1155, 90] on link "Adicionar" at bounding box center [1157, 87] width 31 height 11
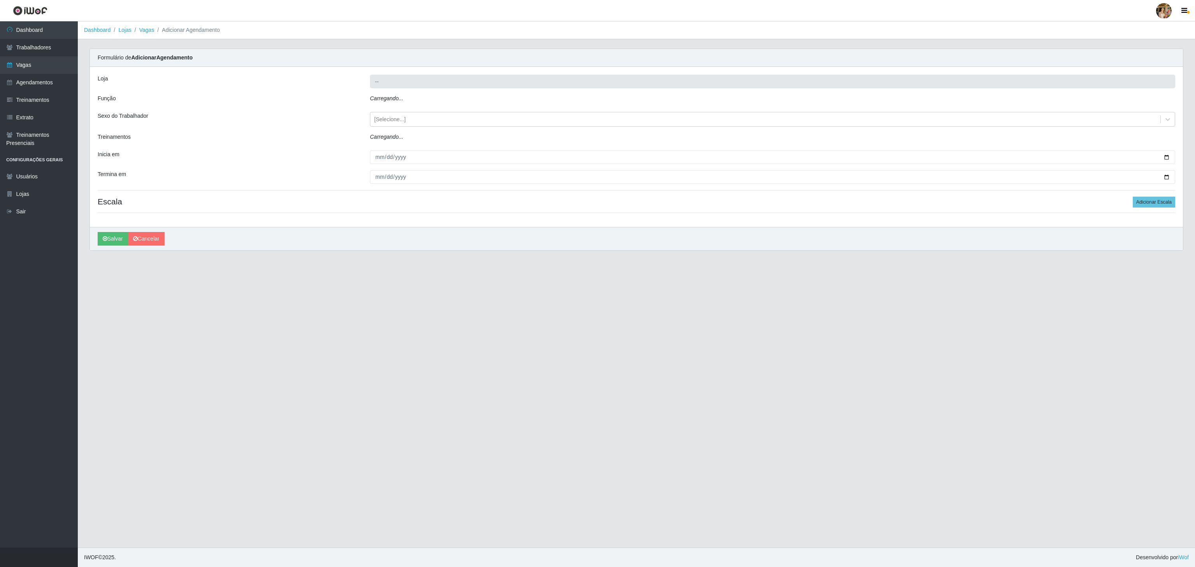
type input "Extrabom - Loja 01 Centro de Distribuição"
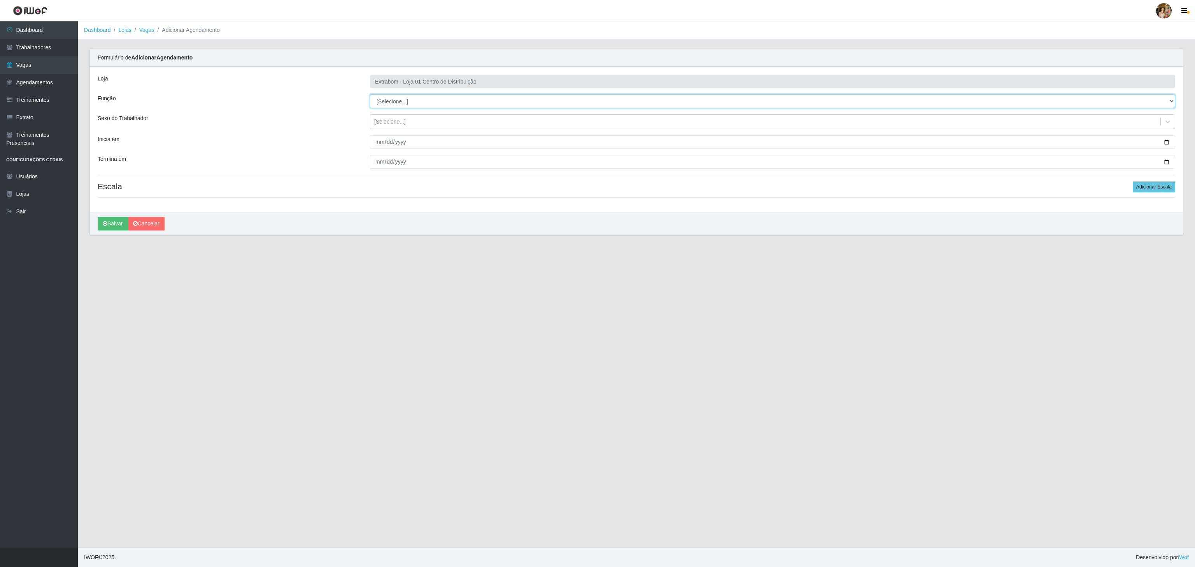
click at [423, 104] on select "[Selecione...] Carregador e Descarregador de Caminhão Carregador e Descarregado…" at bounding box center [772, 101] width 805 height 14
select select "138"
click at [370, 95] on select "[Selecione...] Carregador e Descarregador de Caminhão Carregador e Descarregado…" at bounding box center [772, 101] width 805 height 14
click at [378, 126] on div "[Selecione...]" at bounding box center [389, 122] width 31 height 8
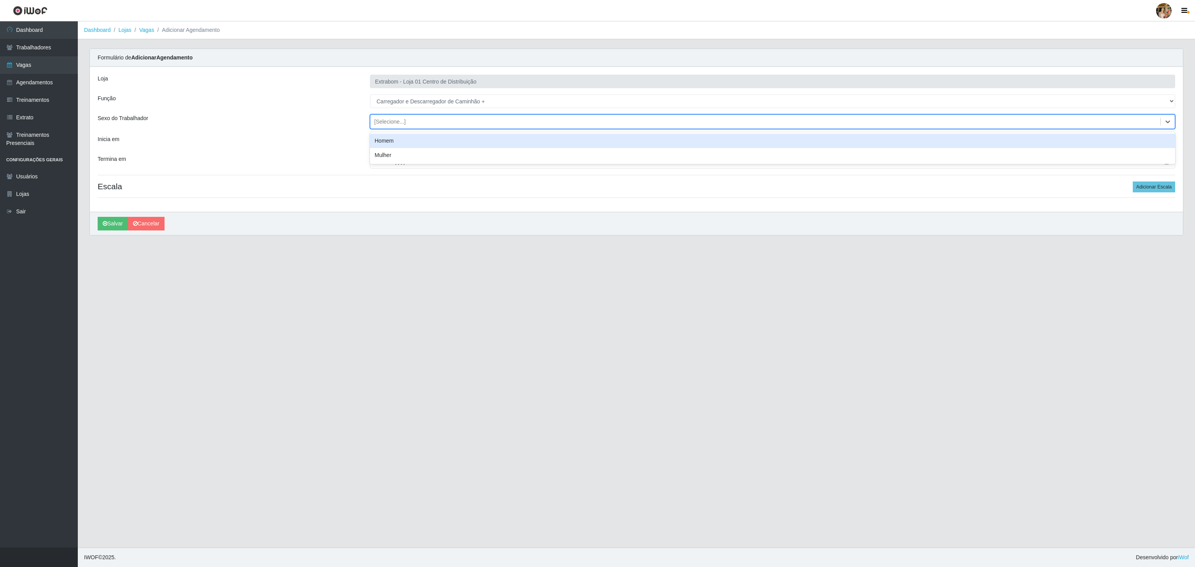
click at [386, 139] on div "Homem" at bounding box center [772, 141] width 805 height 14
click at [380, 143] on input "Inicia em" at bounding box center [772, 142] width 805 height 14
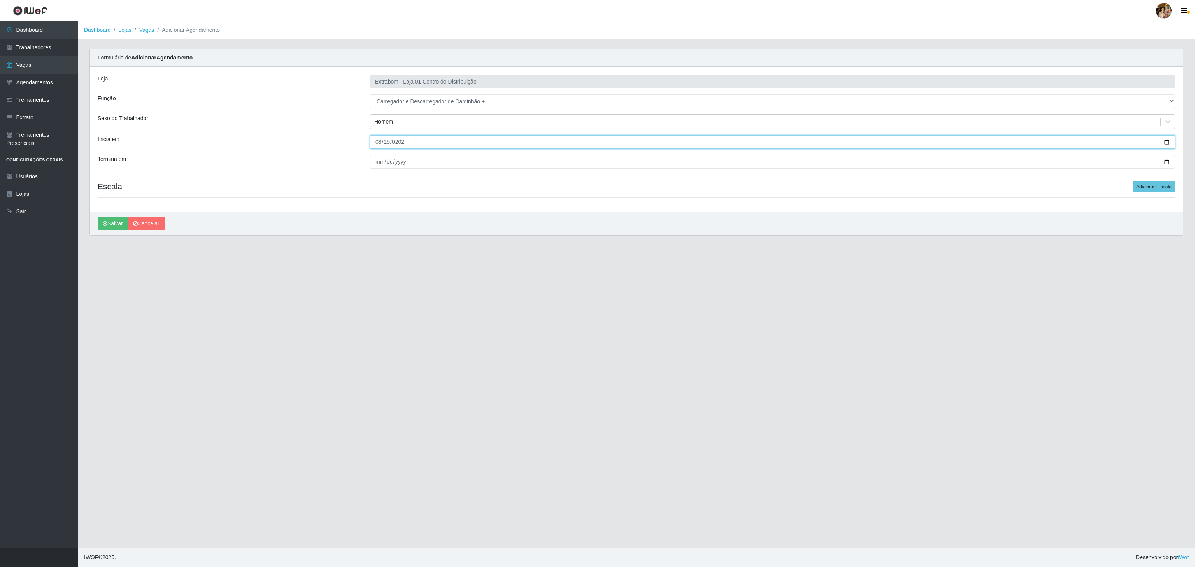
type input "[DATE]"
click at [374, 165] on input "Termina em" at bounding box center [772, 162] width 805 height 14
type input "[DATE]"
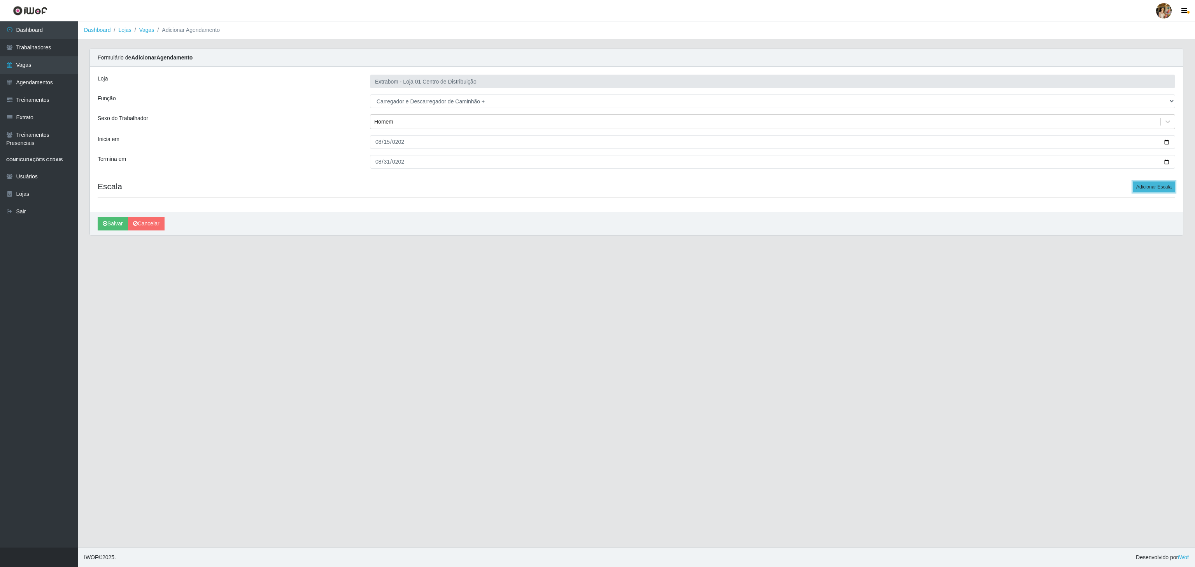
click at [1153, 183] on button "Adicionar Escala" at bounding box center [1153, 187] width 42 height 11
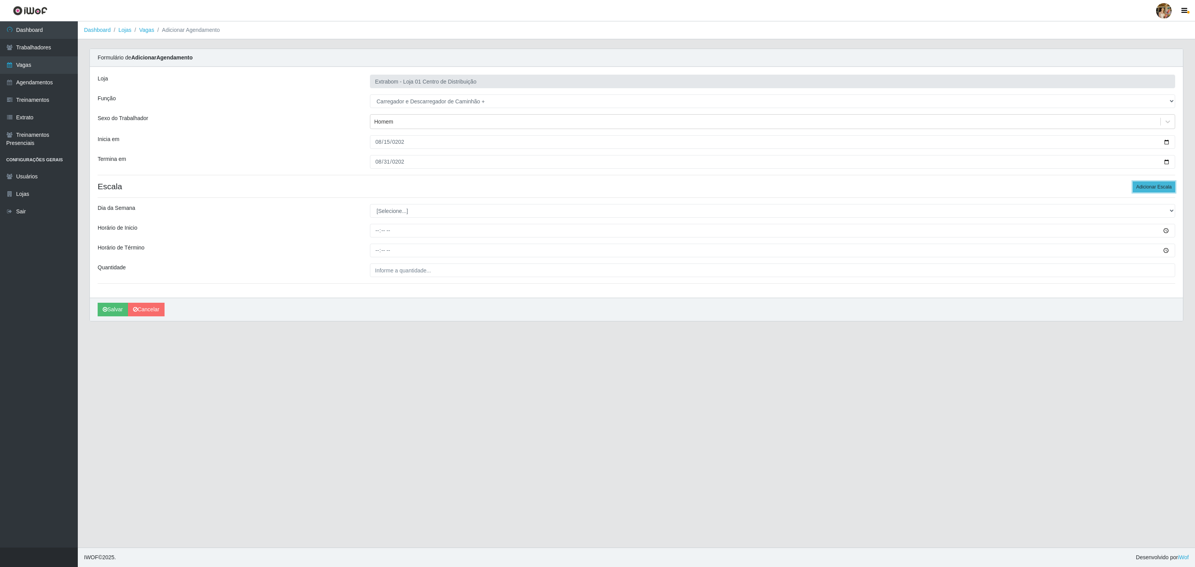
click at [1153, 183] on button "Adicionar Escala" at bounding box center [1153, 187] width 42 height 11
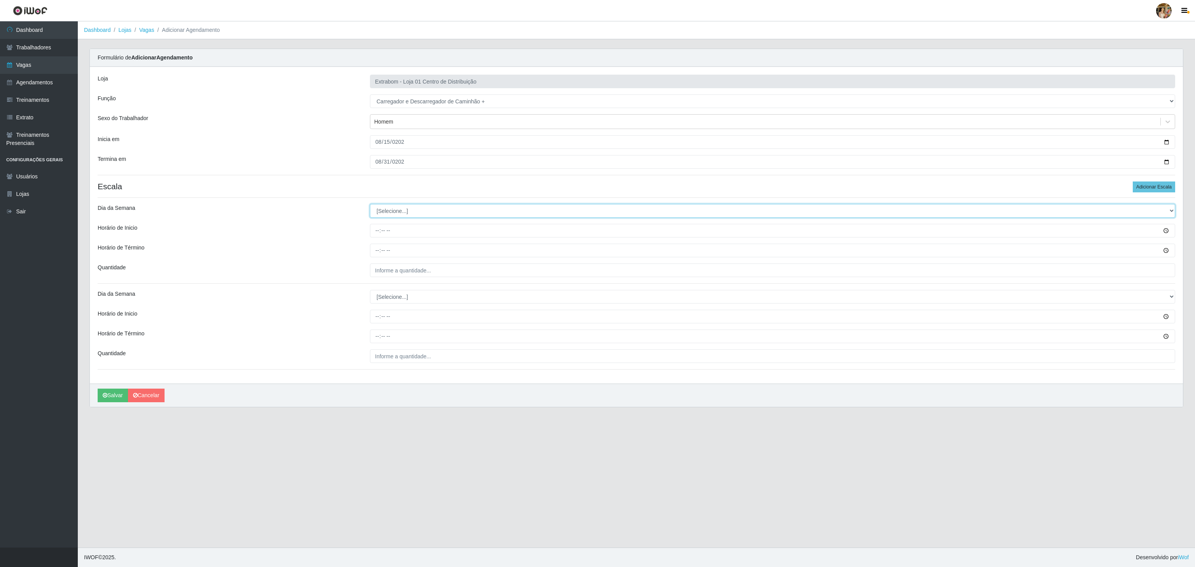
click at [389, 212] on select "[Selecione...] Segunda Terça Quarta Quinta Sexta Sábado Domingo" at bounding box center [772, 211] width 805 height 14
select select "6"
click at [370, 206] on select "[Selecione...] Segunda Terça Quarta Quinta Sexta Sábado Domingo" at bounding box center [772, 211] width 805 height 14
click at [379, 238] on input "Horário de Inicio" at bounding box center [772, 231] width 805 height 14
type input "08:00"
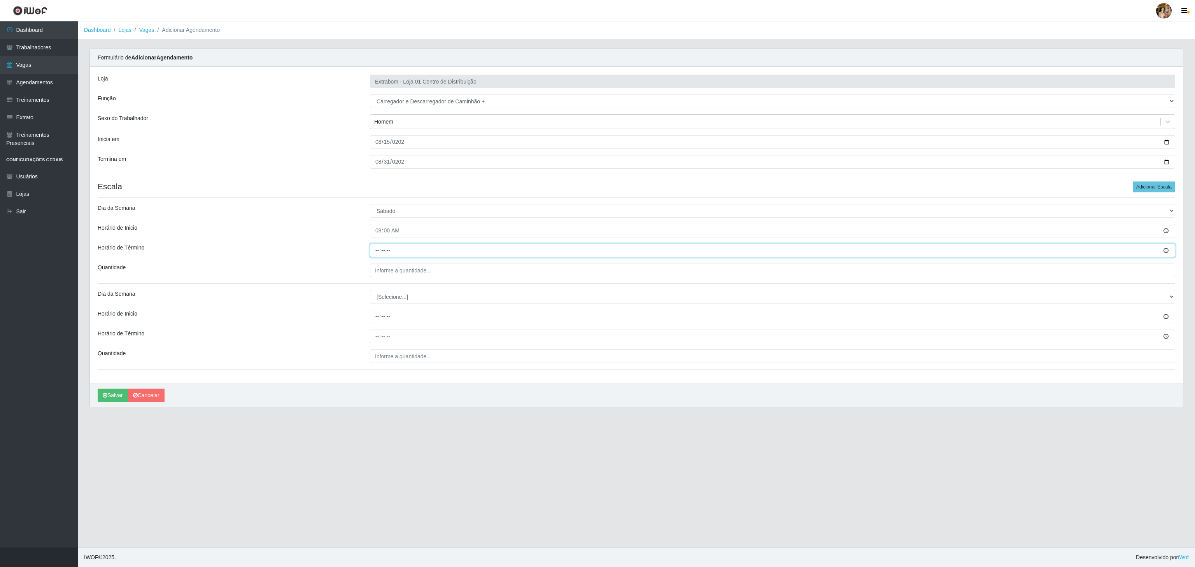
click at [376, 247] on input "Horário de Término" at bounding box center [772, 251] width 805 height 14
type input "14:00"
click at [388, 265] on input "___" at bounding box center [772, 271] width 805 height 14
type input "5__"
click at [417, 302] on select "[Selecione...] Segunda Terça Quarta Quinta Sexta Sábado Domingo" at bounding box center [772, 297] width 805 height 14
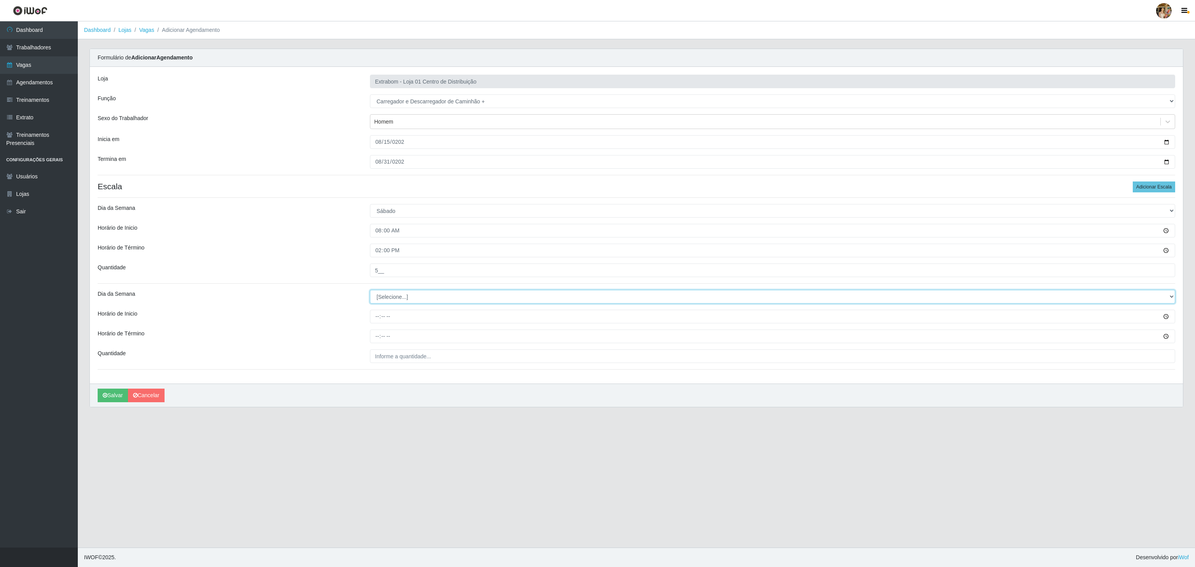
select select "6"
click at [370, 292] on select "[Selecione...] Segunda Terça Quarta Quinta Sexta Sábado Domingo" at bounding box center [772, 297] width 805 height 14
click at [378, 320] on input "Horário de Inicio" at bounding box center [772, 317] width 805 height 14
type input "13:00"
click at [374, 340] on input "Horário de Término" at bounding box center [772, 337] width 805 height 14
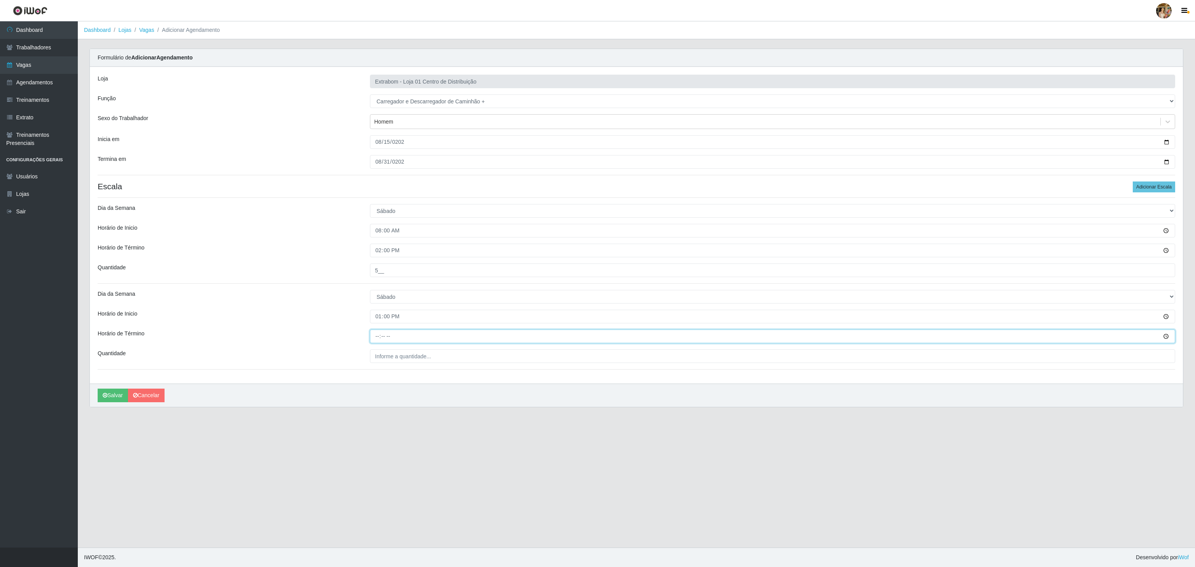
type input "19:00"
click at [383, 357] on input "___" at bounding box center [772, 357] width 805 height 14
type input "10_"
click at [115, 396] on button "Salvar" at bounding box center [113, 396] width 30 height 14
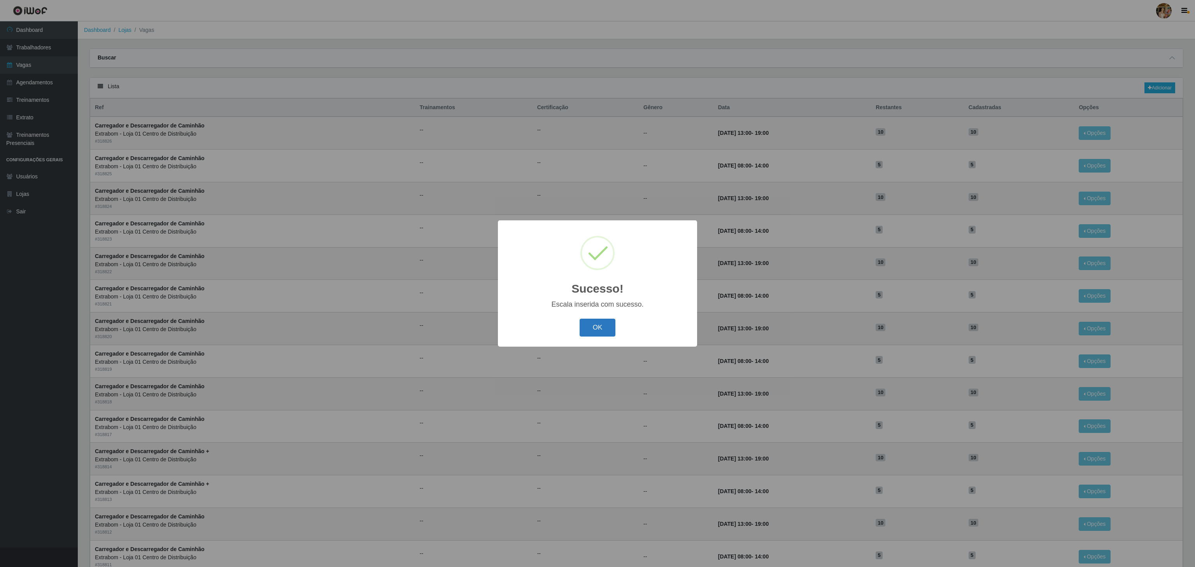
click at [605, 325] on button "OK" at bounding box center [597, 328] width 36 height 18
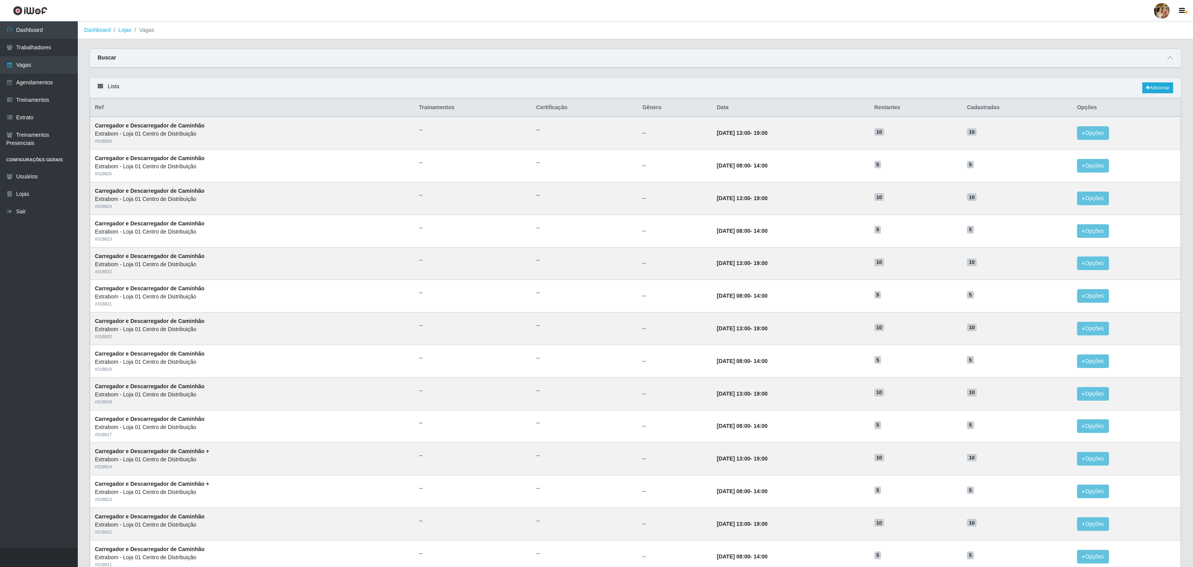
click at [1158, 83] on div "Lista Adicionar" at bounding box center [635, 88] width 1091 height 21
click at [664, 98] on div "Lista Adicionar" at bounding box center [635, 88] width 1091 height 21
click at [1146, 88] on icon at bounding box center [1148, 88] width 4 height 5
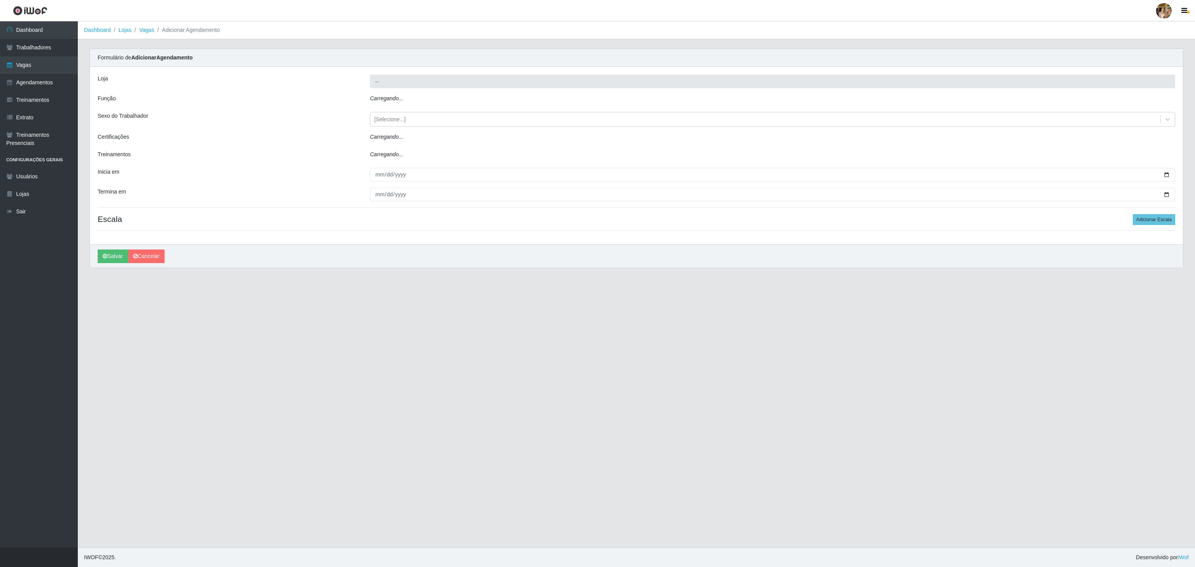
type input "Extrabom - Loja 01 Centro de Distribuição"
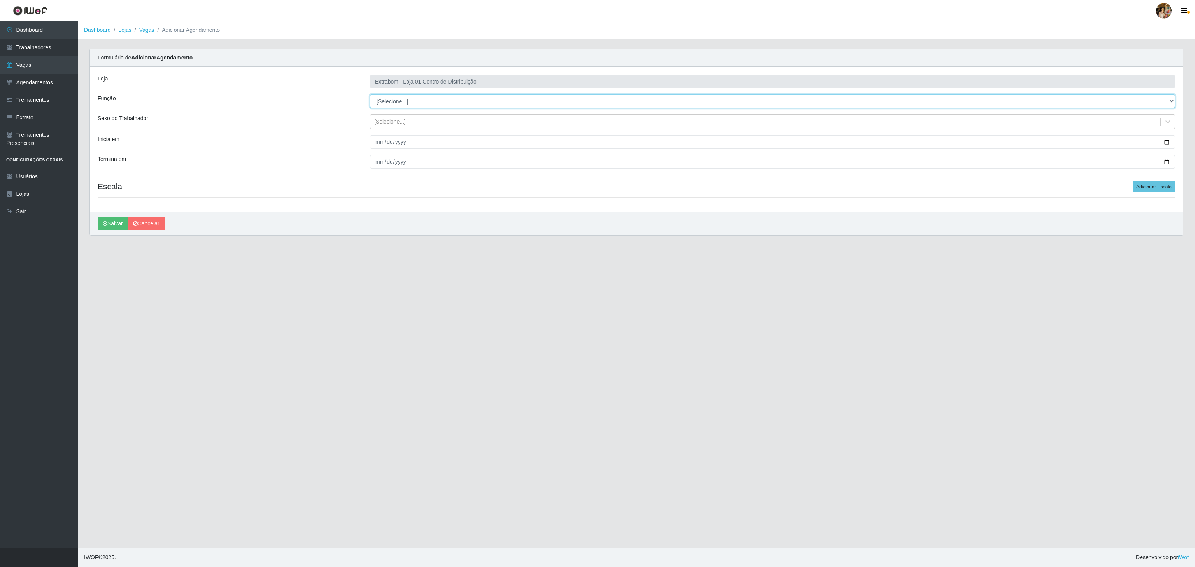
click at [378, 103] on select "[Selecione...] Carregador e Descarregador de Caminhão Carregador e Descarregado…" at bounding box center [772, 101] width 805 height 14
select select "11"
click at [370, 95] on select "[Selecione...] Carregador e Descarregador de Caminhão Carregador e Descarregado…" at bounding box center [772, 101] width 805 height 14
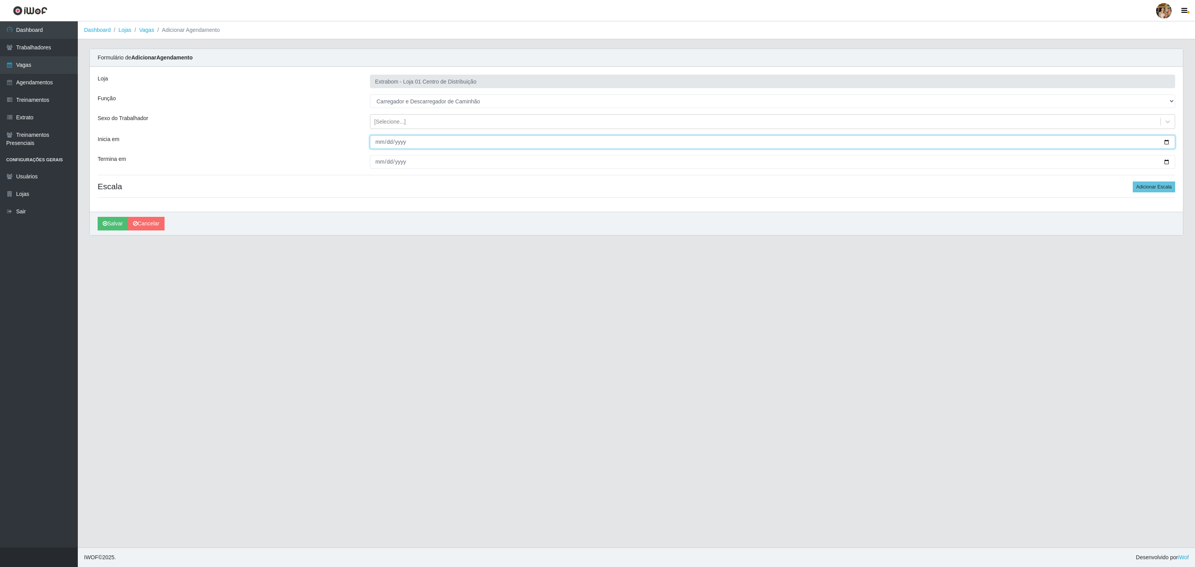
click at [371, 139] on input "Inicia em" at bounding box center [772, 142] width 805 height 14
type input "0002-10-01"
click at [371, 137] on input "Inicia em" at bounding box center [772, 142] width 805 height 14
click at [380, 144] on input "Inicia em" at bounding box center [772, 142] width 805 height 14
type input "[DATE]"
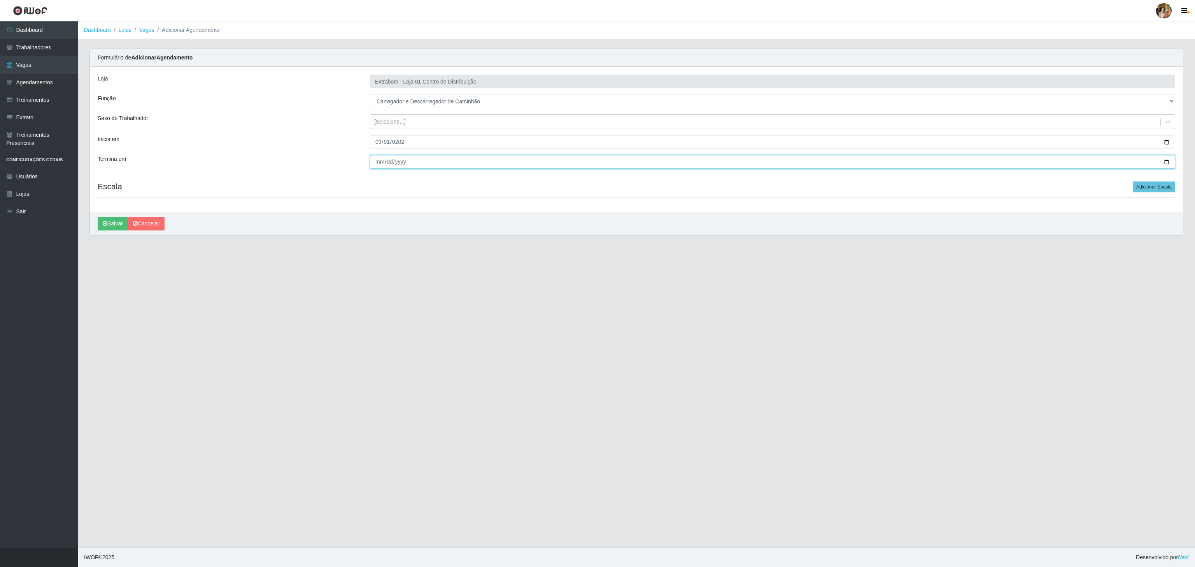
click at [379, 167] on input "Termina em" at bounding box center [772, 162] width 805 height 14
type input "[DATE]"
click at [412, 127] on div "[Selecione...]" at bounding box center [765, 121] width 790 height 13
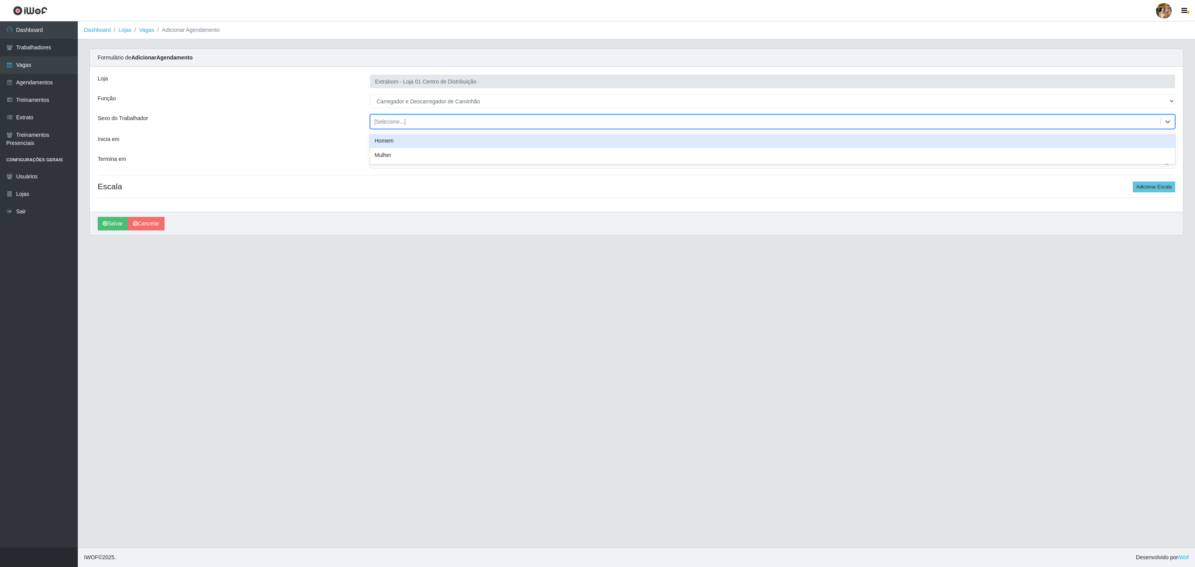
click at [404, 142] on div "Homem" at bounding box center [772, 141] width 805 height 14
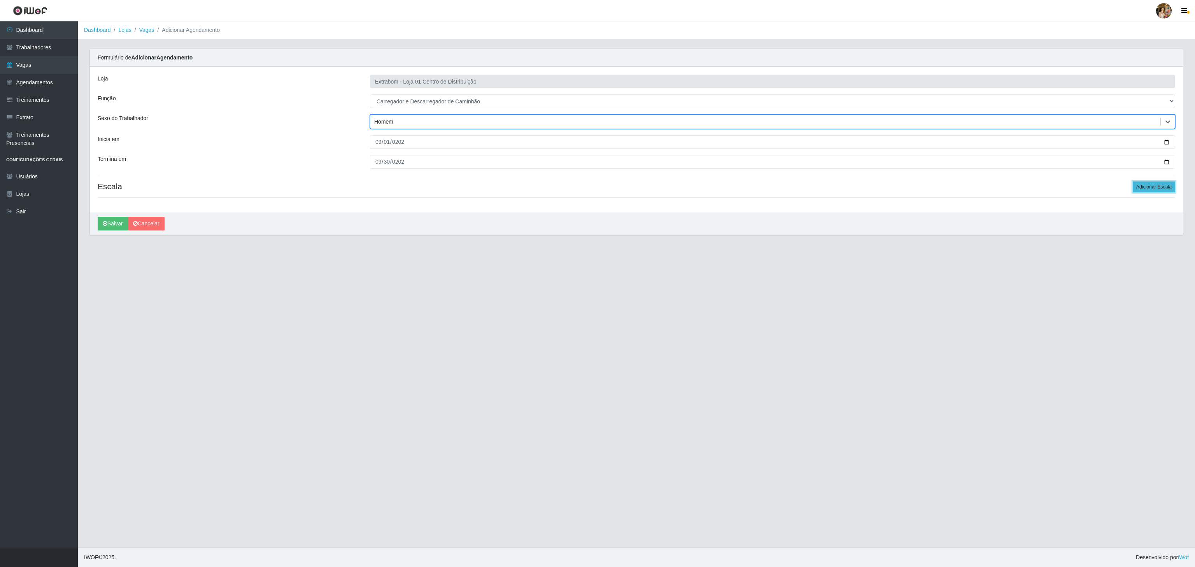
click at [1143, 192] on button "Adicionar Escala" at bounding box center [1153, 187] width 42 height 11
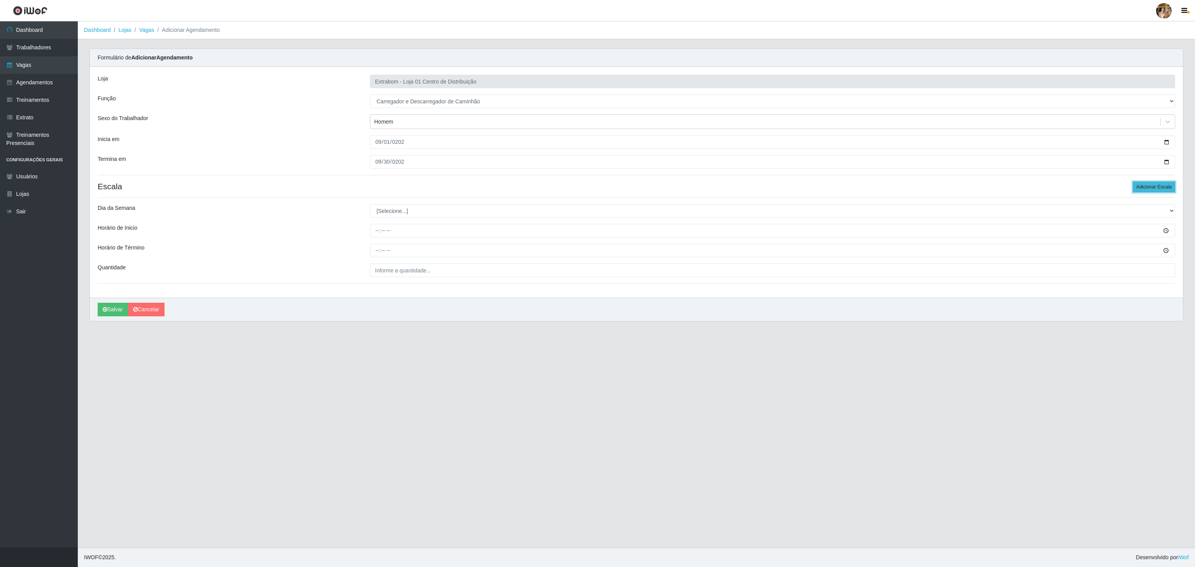
click at [1143, 192] on button "Adicionar Escala" at bounding box center [1153, 187] width 42 height 11
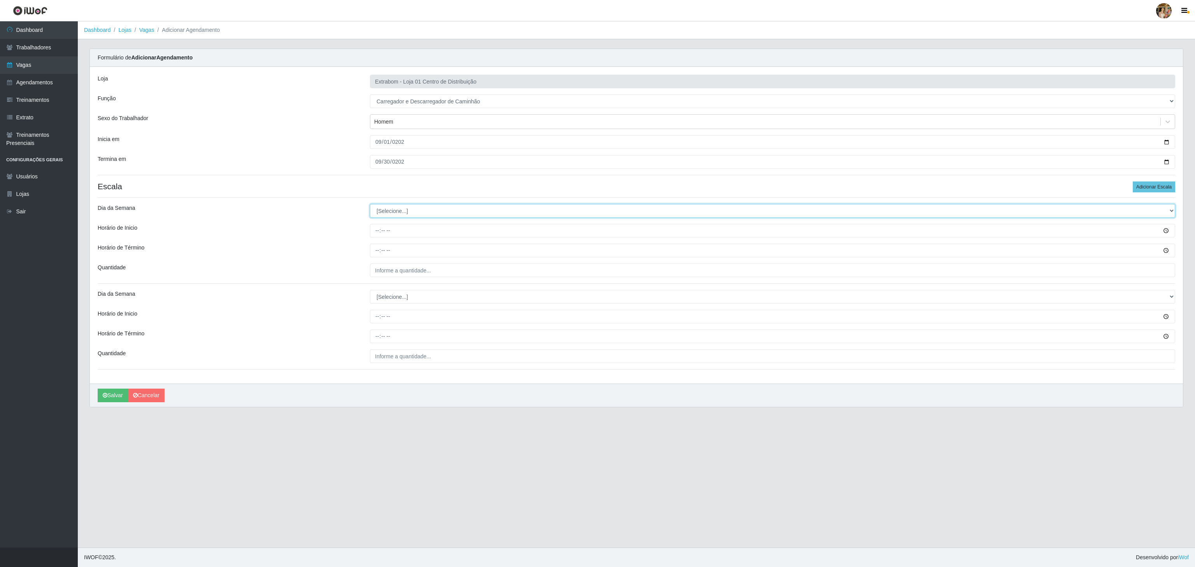
click at [379, 213] on select "[Selecione...] Segunda Terça Quarta Quinta Sexta Sábado Domingo" at bounding box center [772, 211] width 805 height 14
select select "5"
click at [370, 206] on select "[Selecione...] Segunda Terça Quarta Quinta Sexta Sábado Domingo" at bounding box center [772, 211] width 805 height 14
click at [373, 231] on input "Horário de Inicio" at bounding box center [772, 231] width 805 height 14
type input "08:00"
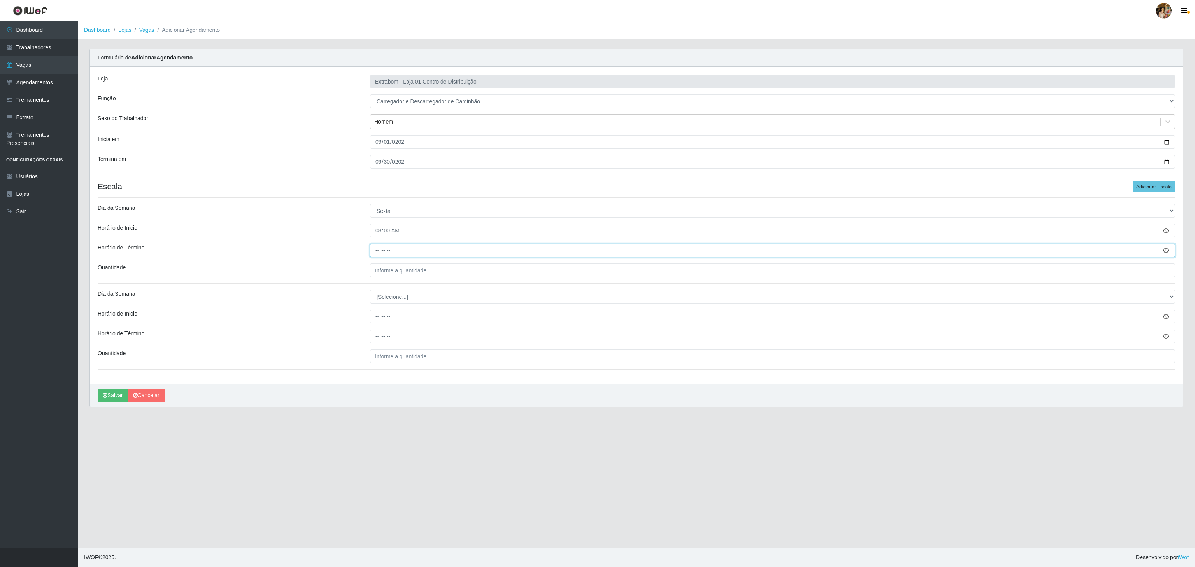
click at [379, 251] on input "Horário de Término" at bounding box center [772, 251] width 805 height 14
type input "14:00"
click at [390, 273] on input "___" at bounding box center [772, 271] width 805 height 14
type input "5__"
click at [425, 304] on select "[Selecione...] Segunda Terça Quarta Quinta Sexta Sábado Domingo" at bounding box center [772, 297] width 805 height 14
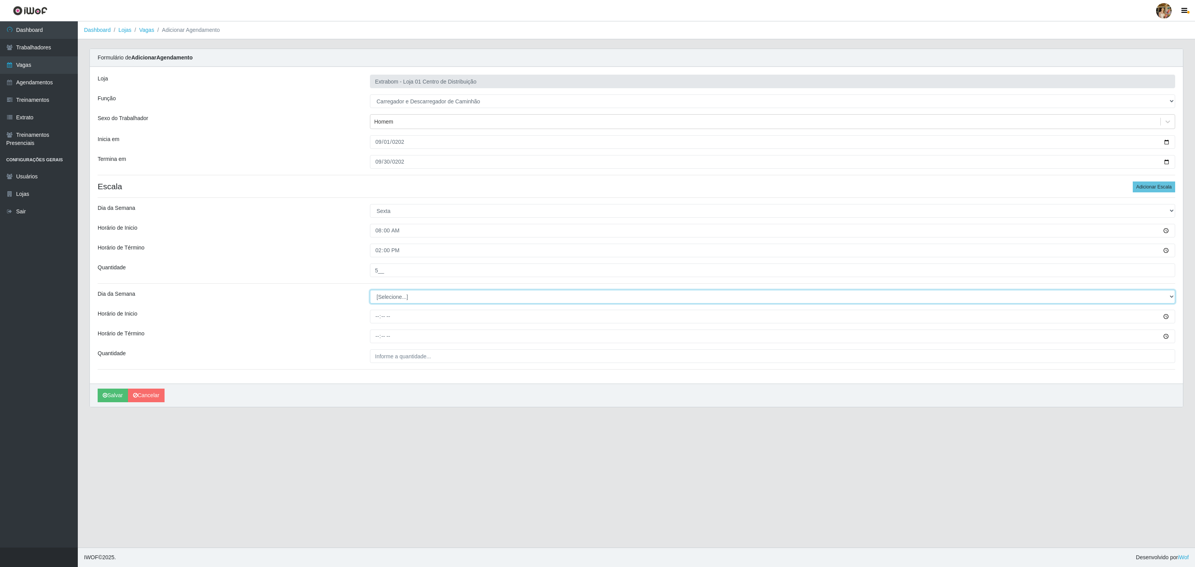
select select "5"
click at [370, 292] on select "[Selecione...] Segunda Terça Quarta Quinta Sexta Sábado Domingo" at bounding box center [772, 297] width 805 height 14
click at [376, 315] on input "Horário de Inicio" at bounding box center [772, 317] width 805 height 14
type input "13:00"
click at [373, 338] on input "Horário de Término" at bounding box center [772, 337] width 805 height 14
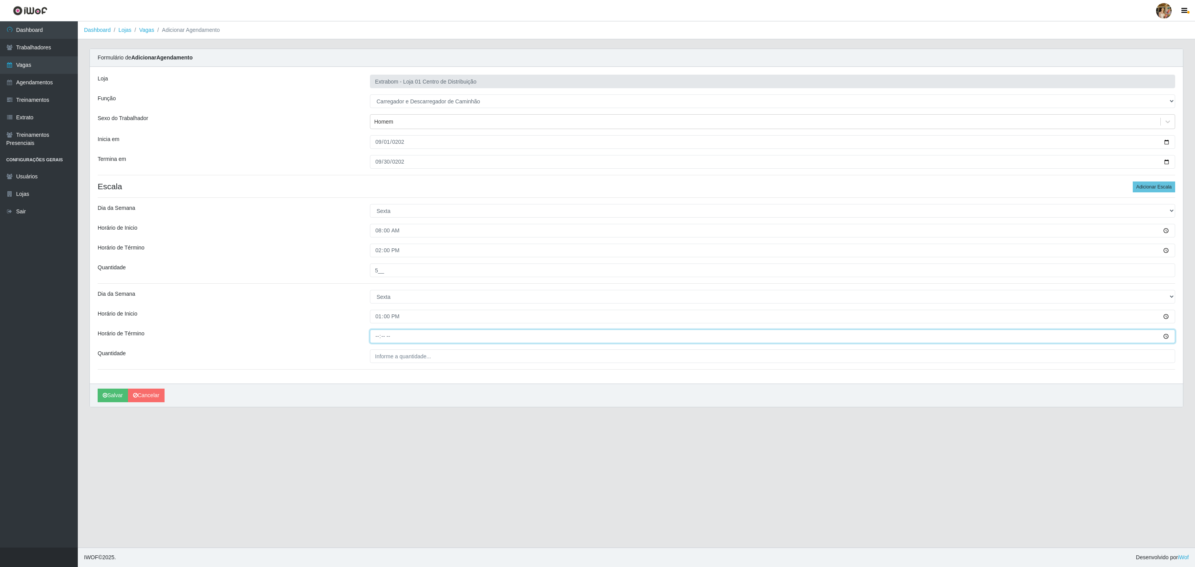
type input "19:00"
click at [394, 366] on div "Loja Extrabom - Loja 01 Centro de Distribuição Função [Selecione...] Carregador…" at bounding box center [636, 225] width 1093 height 317
click at [400, 357] on input "___" at bounding box center [772, 357] width 805 height 14
type input "10_"
click at [114, 399] on button "Salvar" at bounding box center [113, 396] width 30 height 14
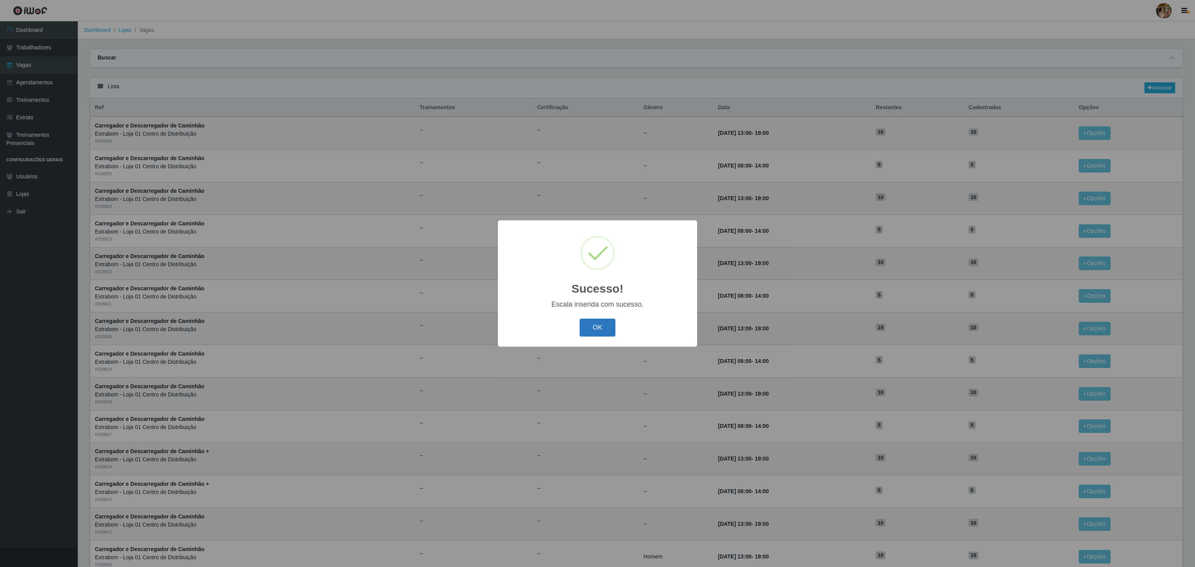
click at [585, 332] on button "OK" at bounding box center [597, 328] width 36 height 18
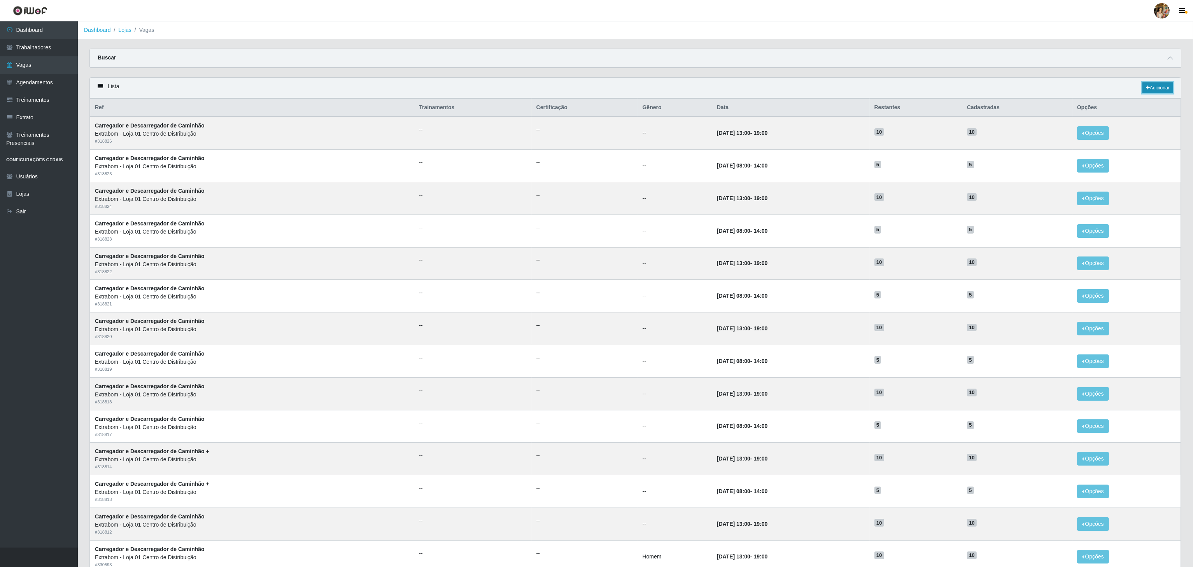
click at [1151, 90] on link "Adicionar" at bounding box center [1157, 87] width 31 height 11
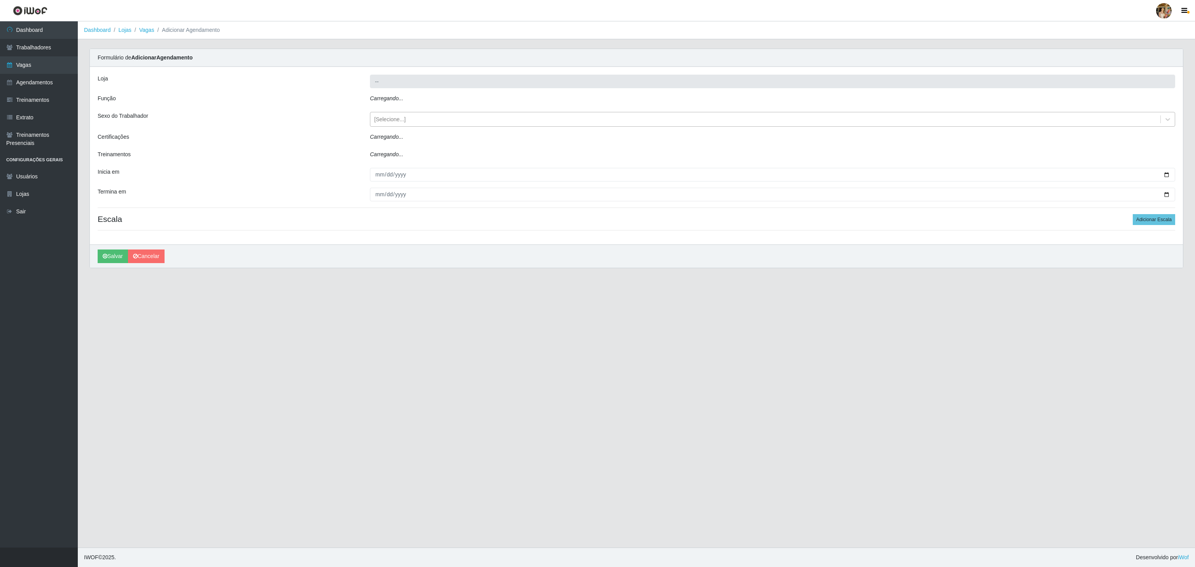
type input "Extrabom - Loja 01 Centro de Distribuição"
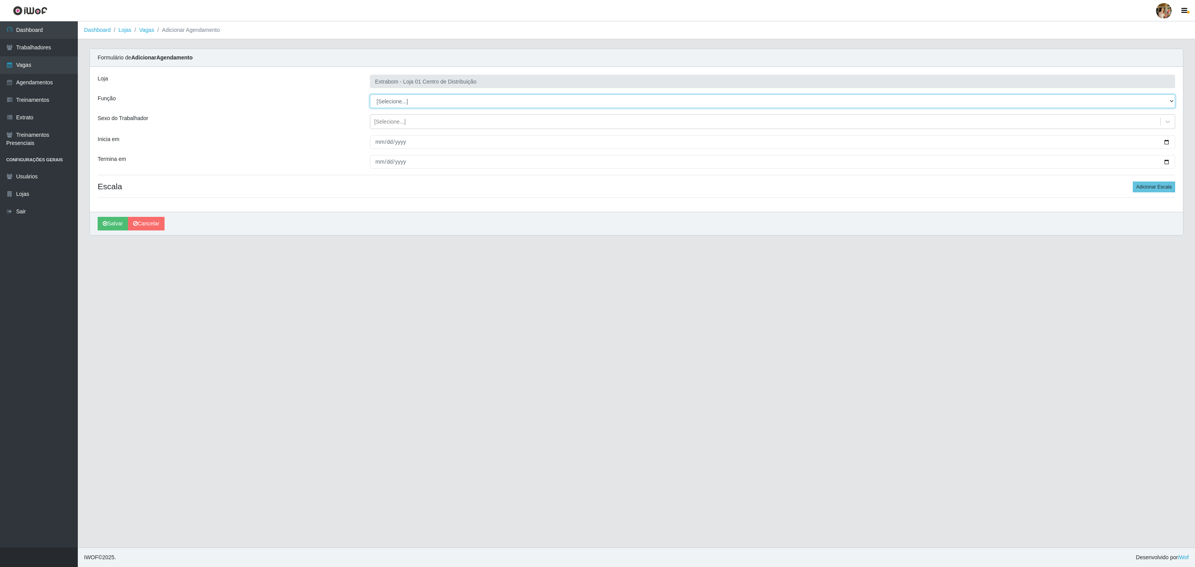
click at [403, 98] on select "[Selecione...] Carregador e Descarregador de Caminhão Carregador e Descarregado…" at bounding box center [772, 101] width 805 height 14
select select "138"
click at [370, 95] on select "[Selecione...] Carregador e Descarregador de Caminhão Carregador e Descarregado…" at bounding box center [772, 101] width 805 height 14
drag, startPoint x: 377, startPoint y: 123, endPoint x: 380, endPoint y: 131, distance: 8.7
click at [377, 122] on div "[Selecione...]" at bounding box center [389, 122] width 31 height 8
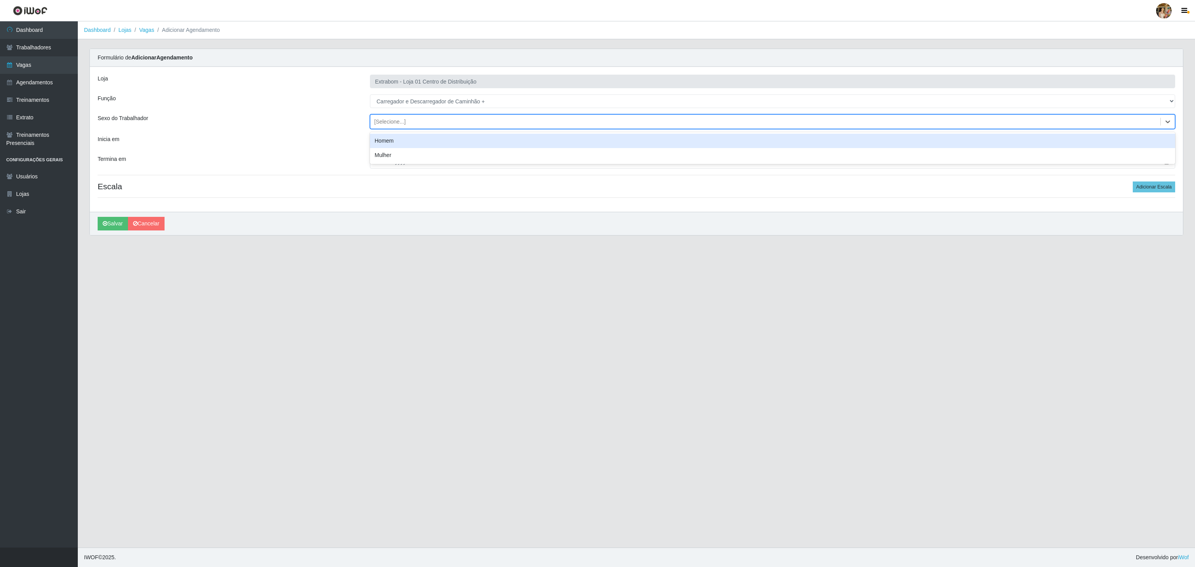
click at [385, 142] on div "Homem" at bounding box center [772, 141] width 805 height 14
click at [380, 147] on input "Inicia em" at bounding box center [772, 142] width 805 height 14
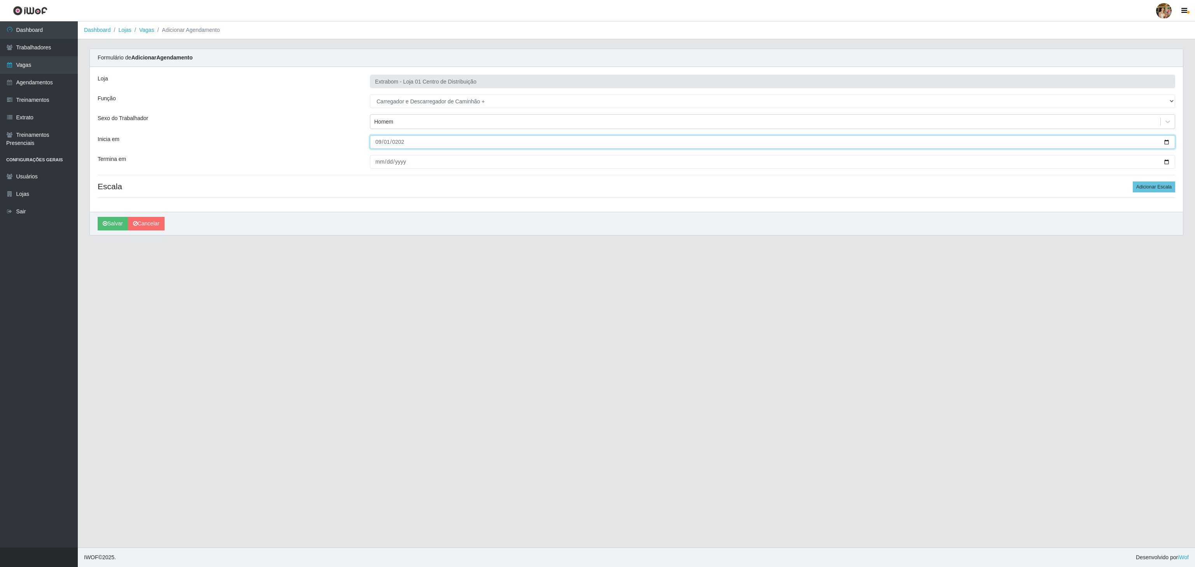
type input "[DATE]"
click at [379, 163] on input "Termina em" at bounding box center [772, 162] width 805 height 14
type input "[DATE]"
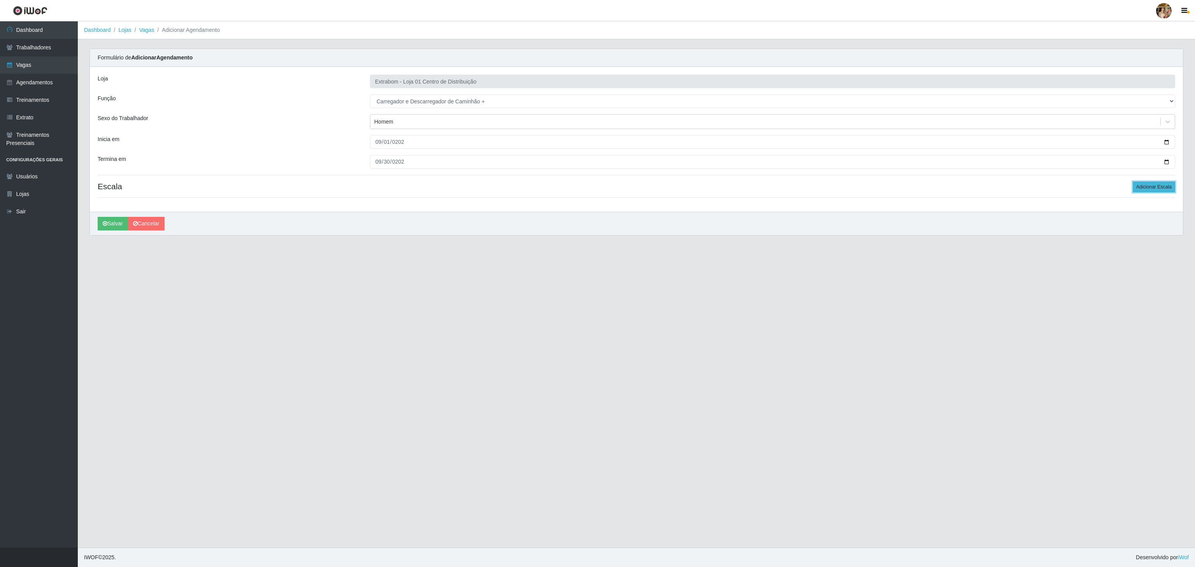
click at [1148, 183] on button "Adicionar Escala" at bounding box center [1153, 187] width 42 height 11
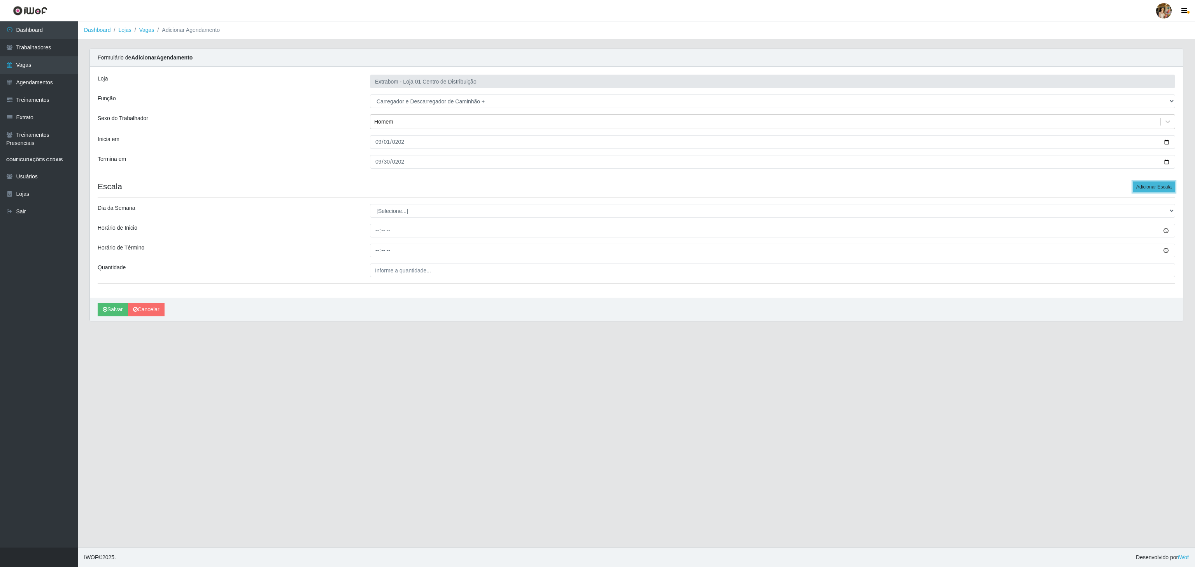
click at [1148, 183] on button "Adicionar Escala" at bounding box center [1153, 187] width 42 height 11
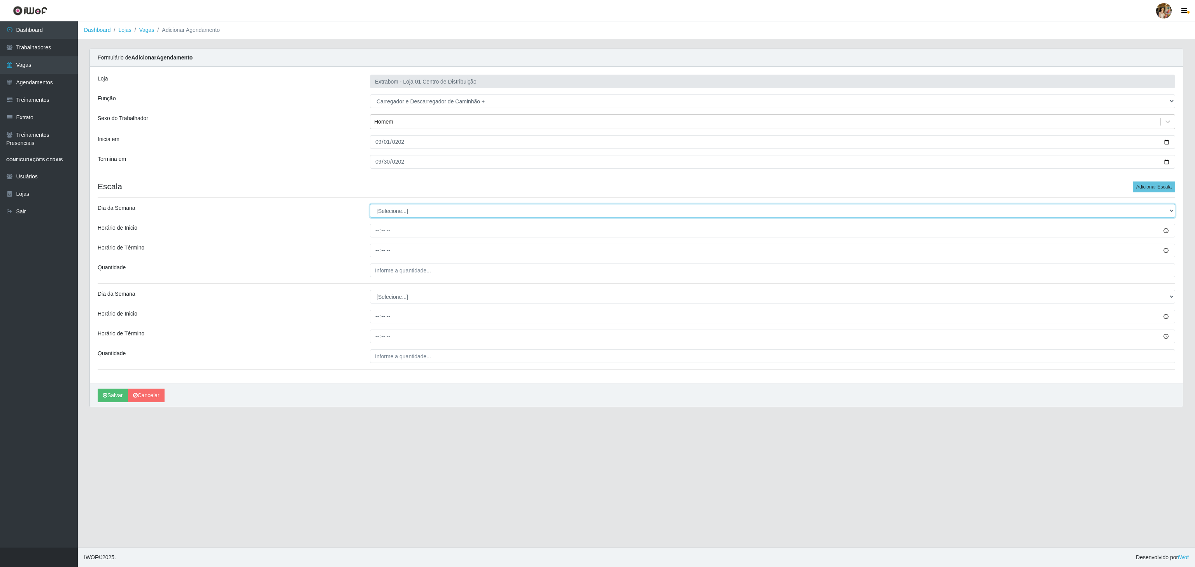
click at [480, 212] on select "[Selecione...] Segunda Terça Quarta Quinta Sexta Sábado Domingo" at bounding box center [772, 211] width 805 height 14
select select "6"
click at [370, 206] on select "[Selecione...] Segunda Terça Quarta Quinta Sexta Sábado Domingo" at bounding box center [772, 211] width 805 height 14
drag, startPoint x: 380, startPoint y: 227, endPoint x: 380, endPoint y: 232, distance: 5.1
click at [380, 228] on input "Horário de Inicio" at bounding box center [772, 231] width 805 height 14
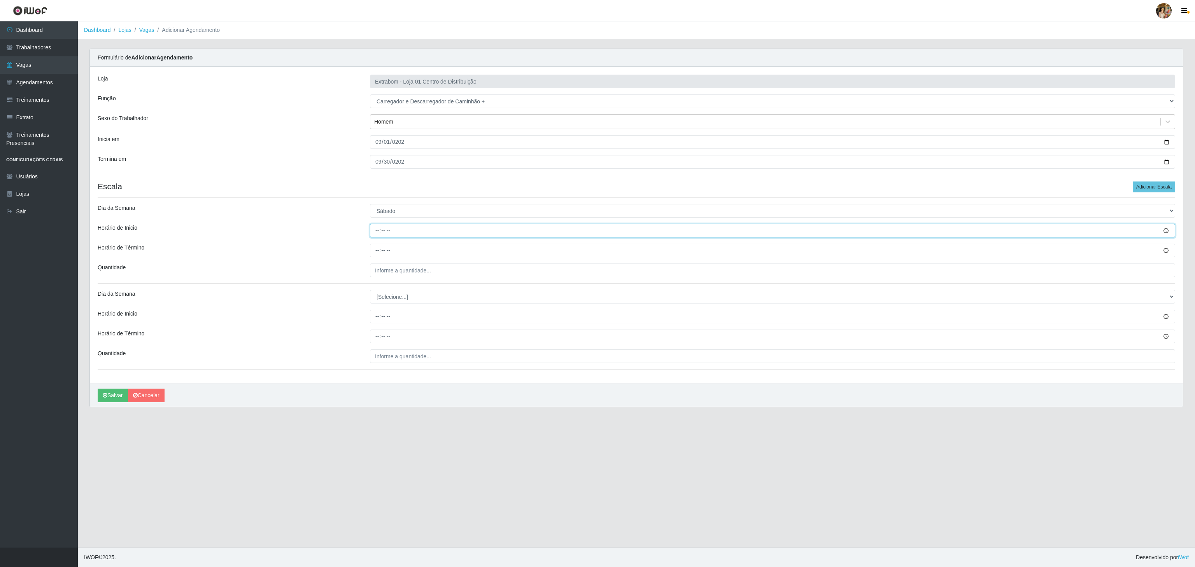
type input "08:00"
click at [379, 254] on input "Horário de Término" at bounding box center [772, 251] width 805 height 14
type input "14:00"
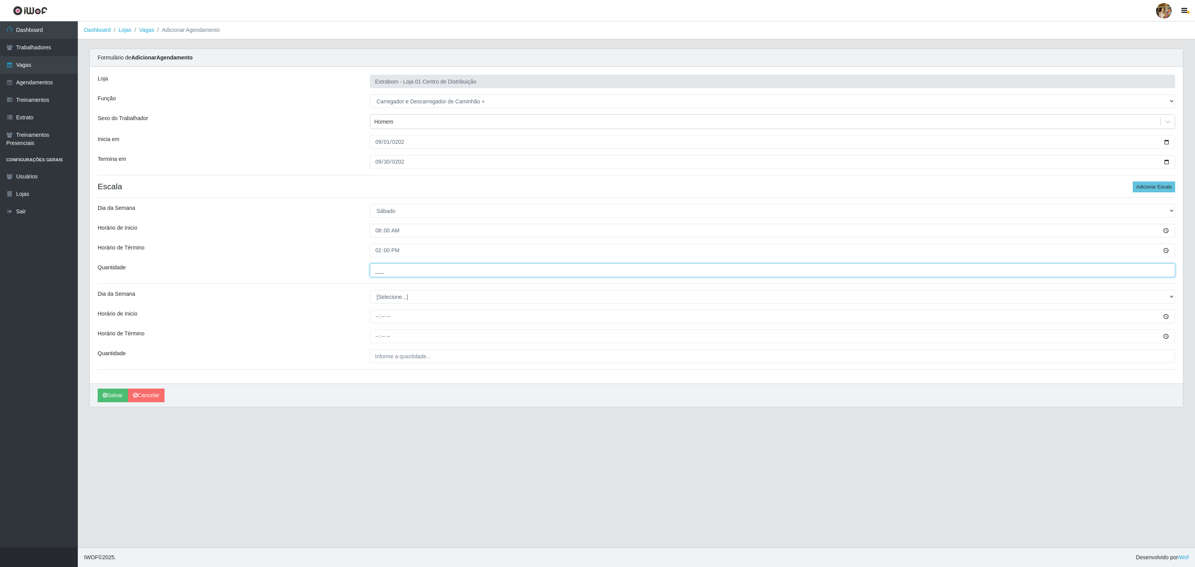
click at [394, 271] on input "___" at bounding box center [772, 271] width 805 height 14
type input "5__"
click at [397, 300] on select "[Selecione...] Segunda Terça Quarta Quinta Sexta Sábado Domingo" at bounding box center [772, 297] width 805 height 14
select select "6"
click at [370, 292] on select "[Selecione...] Segunda Terça Quarta Quinta Sexta Sábado Domingo" at bounding box center [772, 297] width 805 height 14
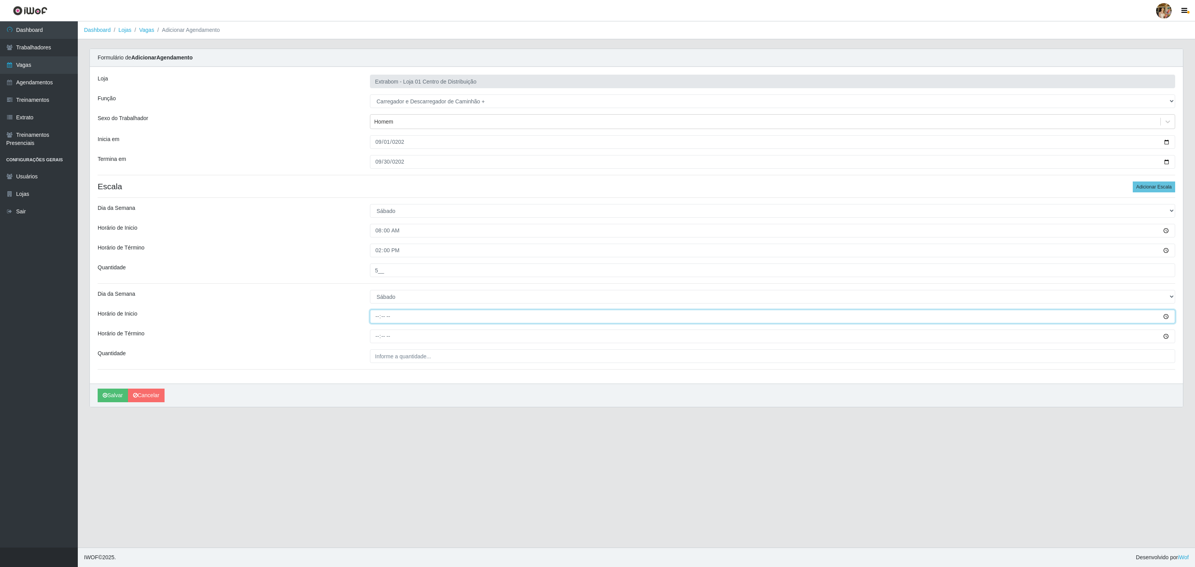
click at [379, 322] on input "Horário de Inicio" at bounding box center [772, 317] width 805 height 14
type input "13:00"
click at [373, 339] on input "Horário de Término" at bounding box center [772, 337] width 805 height 14
type input "19:00"
drag, startPoint x: 384, startPoint y: 354, endPoint x: 389, endPoint y: 360, distance: 7.5
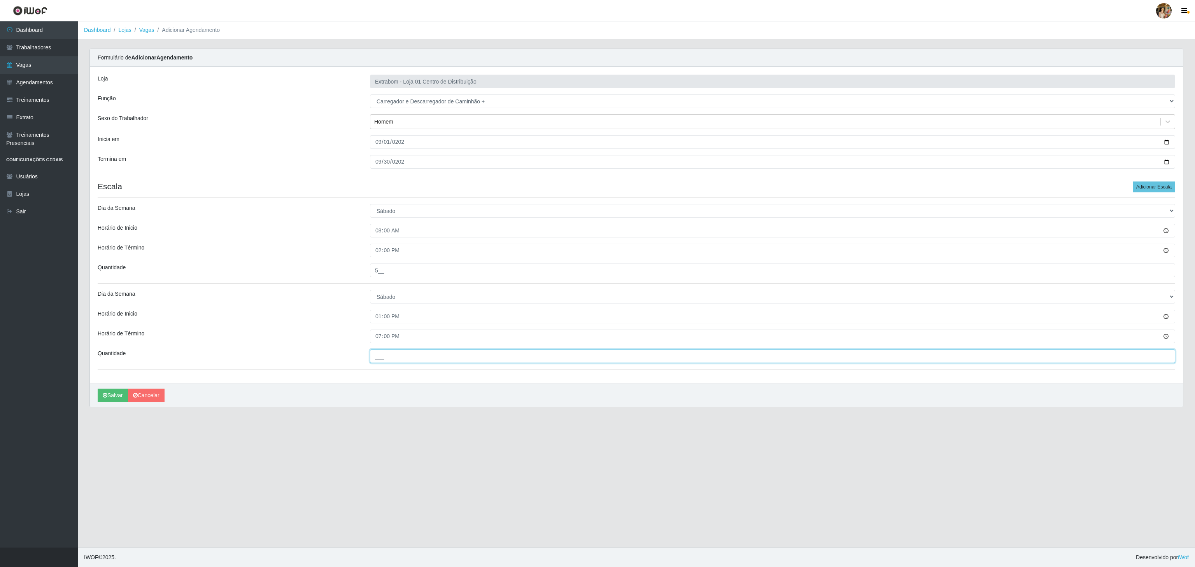
click at [384, 354] on input "___" at bounding box center [772, 357] width 805 height 14
type input "10_"
click at [122, 396] on button "Salvar" at bounding box center [113, 396] width 30 height 14
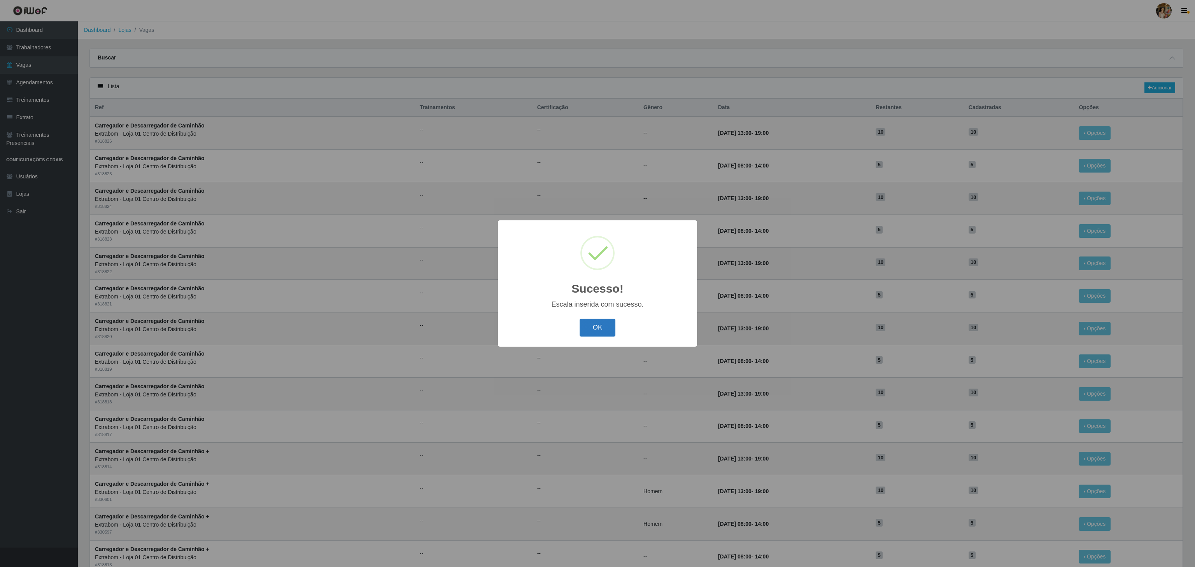
click at [593, 331] on button "OK" at bounding box center [597, 328] width 36 height 18
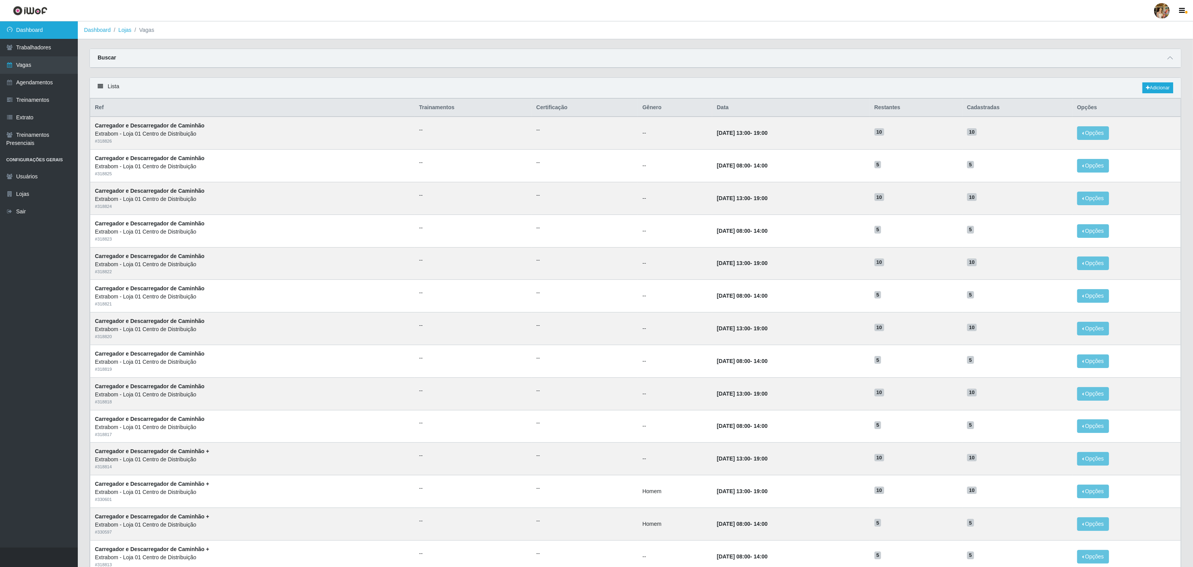
click at [60, 30] on link "Dashboard" at bounding box center [39, 29] width 78 height 17
